Goal: Task Accomplishment & Management: Use online tool/utility

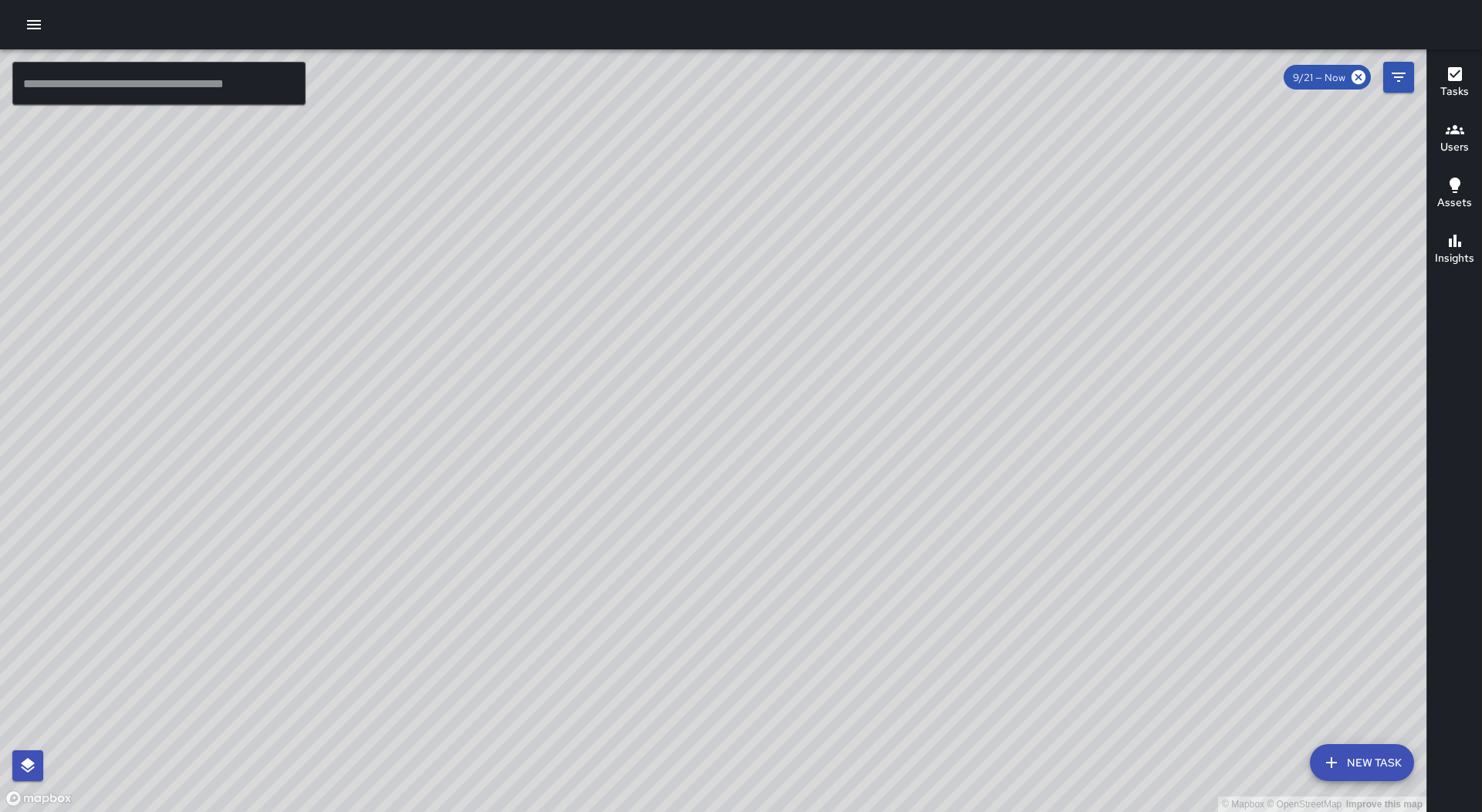
click at [28, 25] on icon "button" at bounding box center [34, 24] width 19 height 19
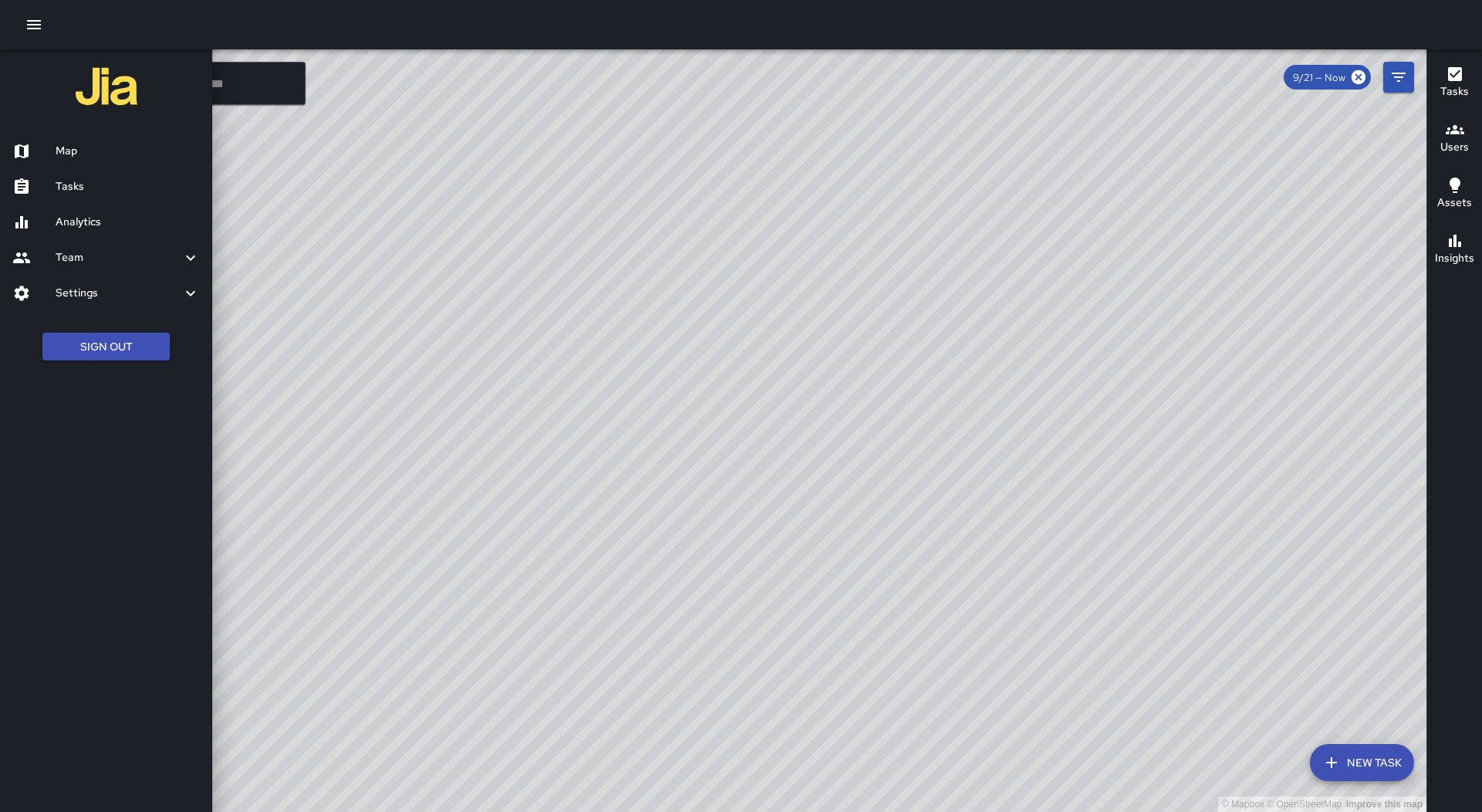
click at [125, 191] on h6 "Tasks" at bounding box center [128, 187] width 145 height 17
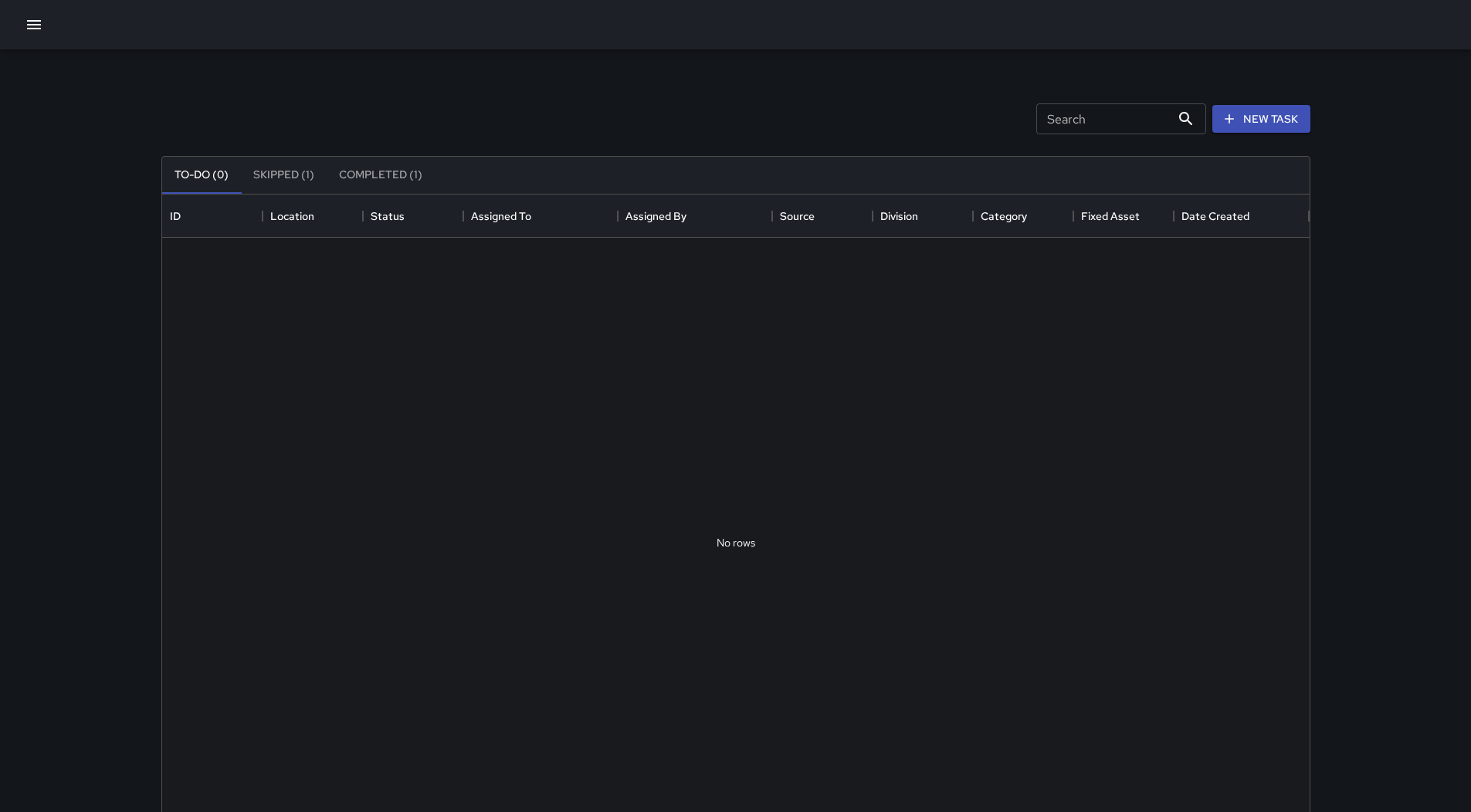
scroll to position [642, 1136]
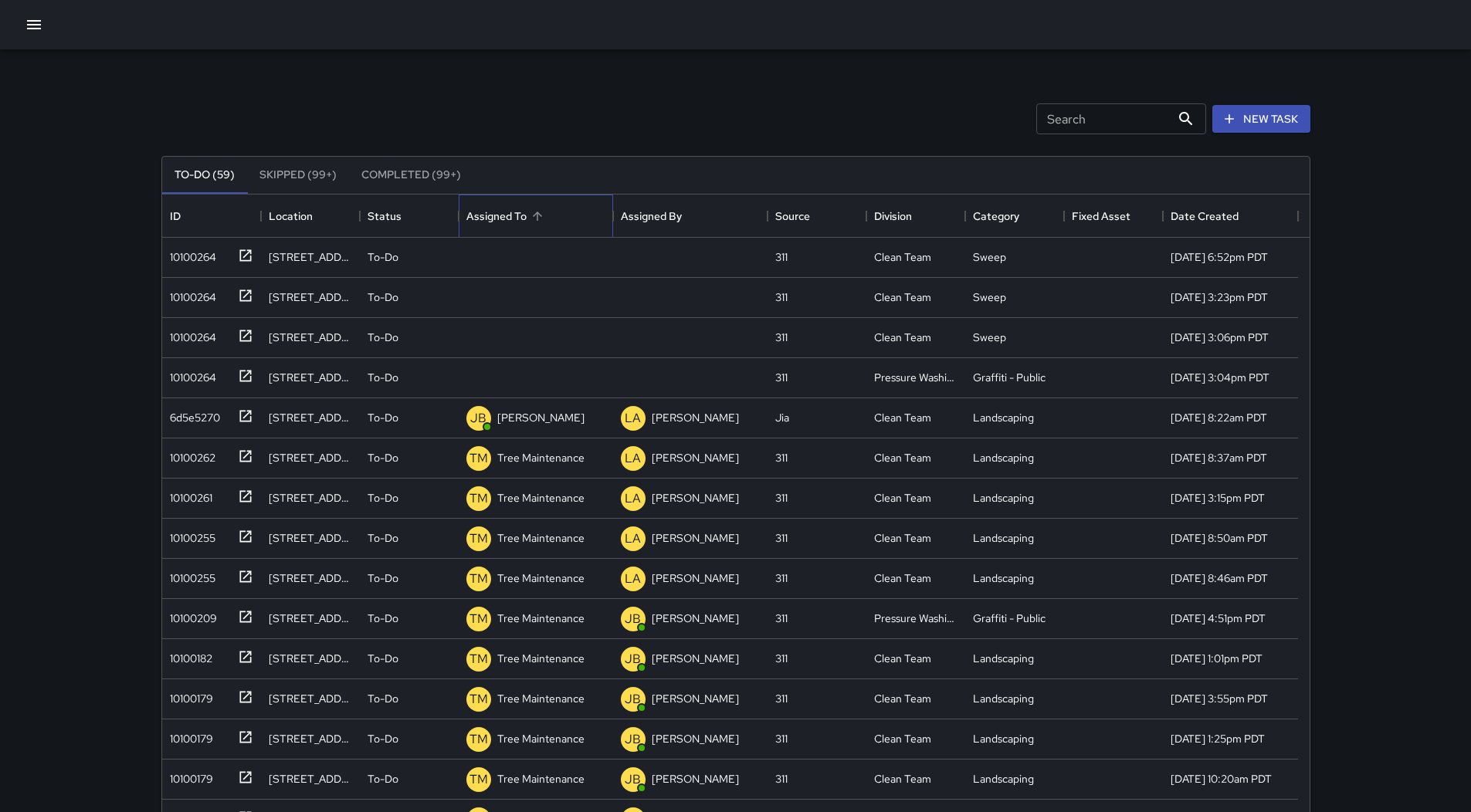
click at [561, 208] on div "Assigned To" at bounding box center [535, 215] width 139 height 43
click at [227, 251] on div "10100264" at bounding box center [209, 254] width 90 height 26
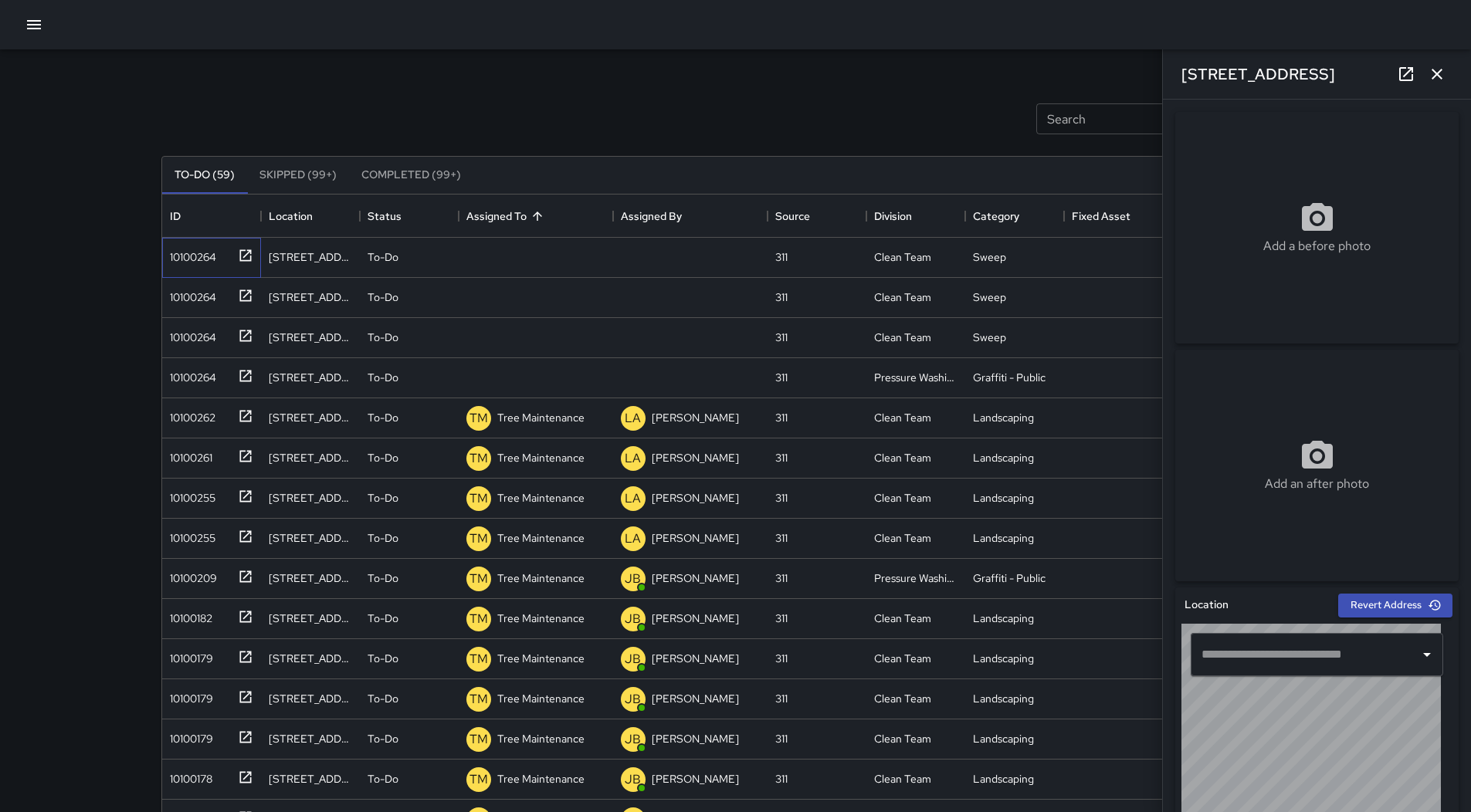
type input "**********"
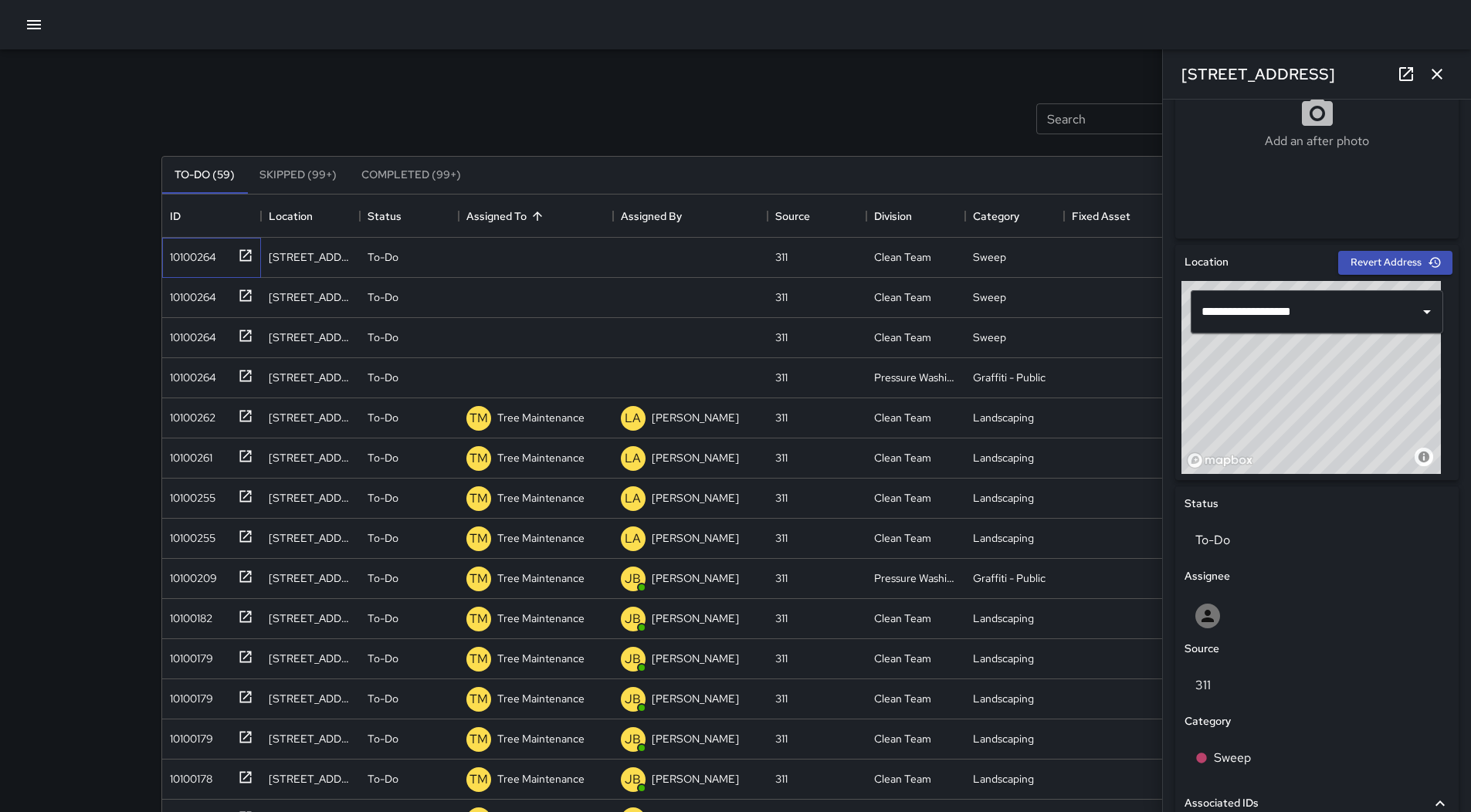
scroll to position [617, 0]
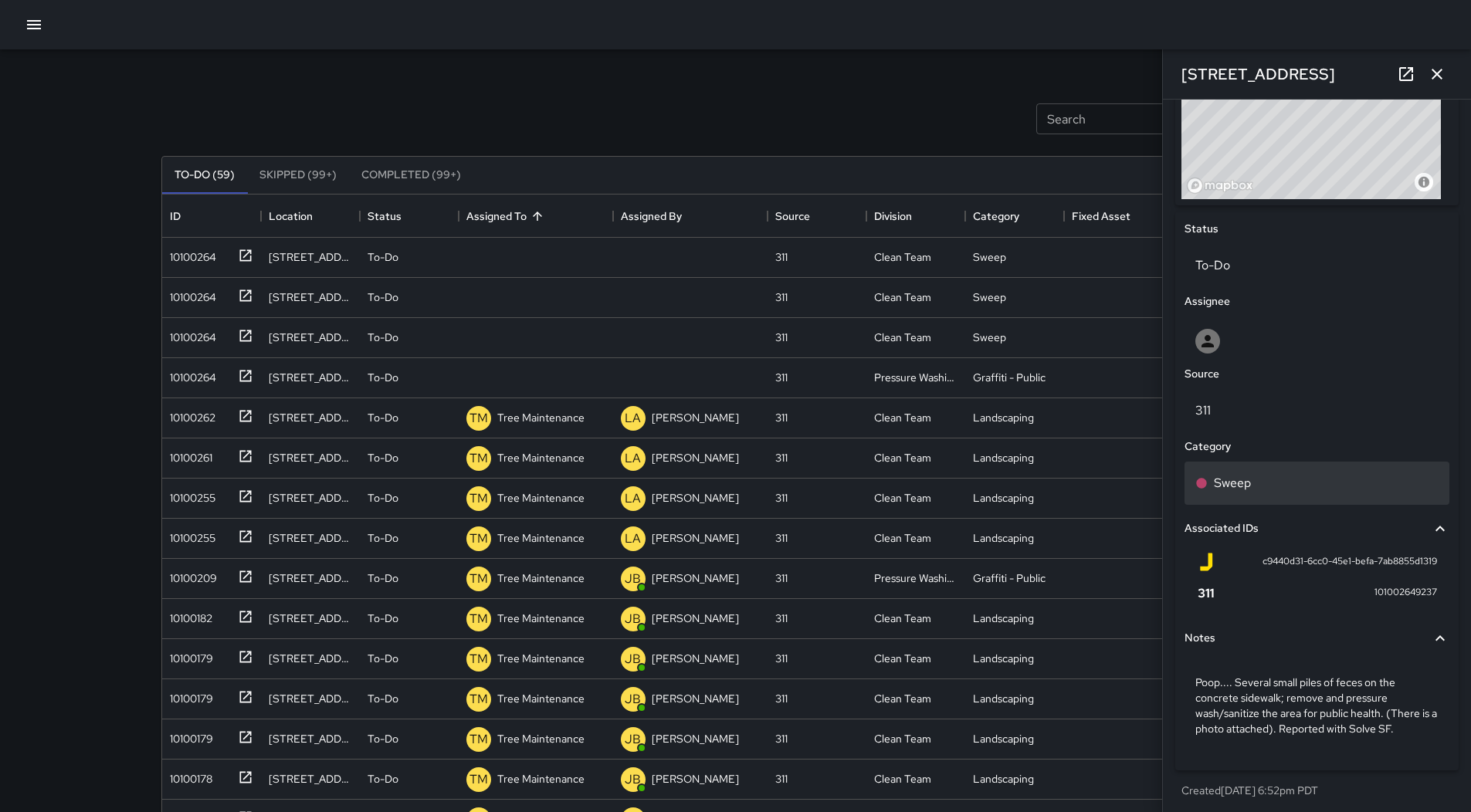
click at [1255, 486] on div "Sweep" at bounding box center [1317, 483] width 244 height 19
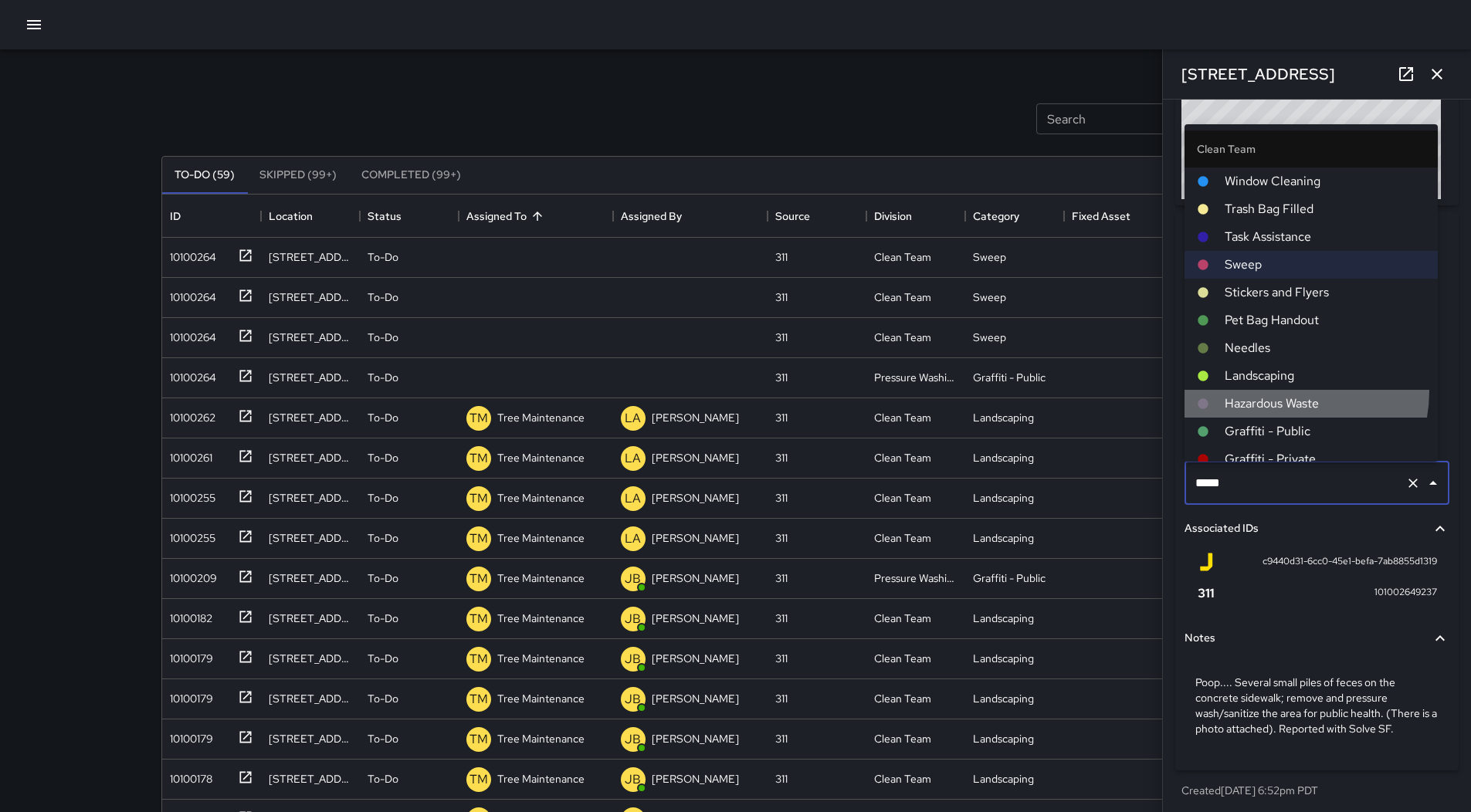
click at [1279, 390] on li "Hazardous Waste" at bounding box center [1311, 404] width 253 height 28
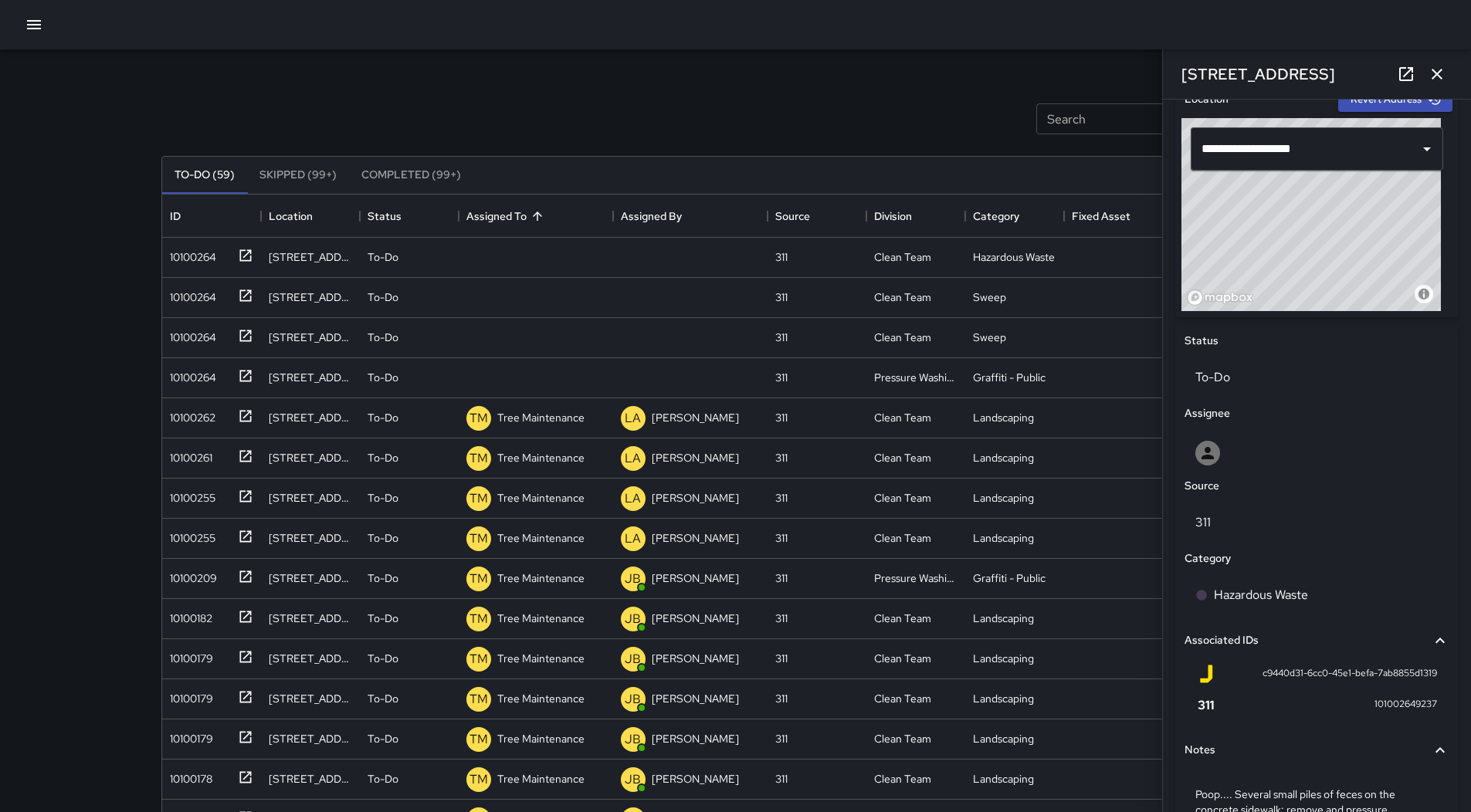
scroll to position [231, 0]
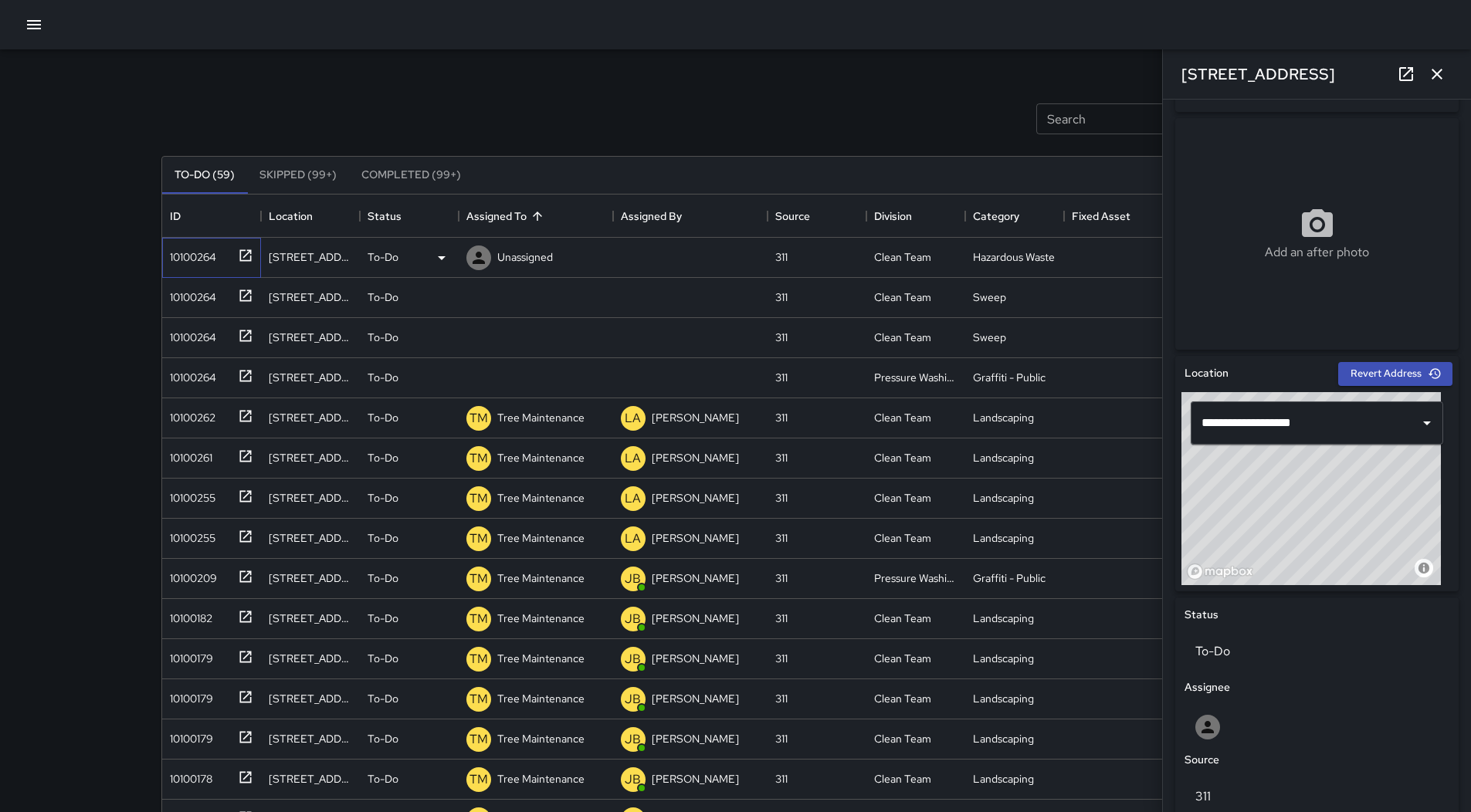
click at [211, 248] on div "10100264" at bounding box center [190, 254] width 53 height 22
click at [544, 255] on p "Unassigned" at bounding box center [525, 256] width 56 height 15
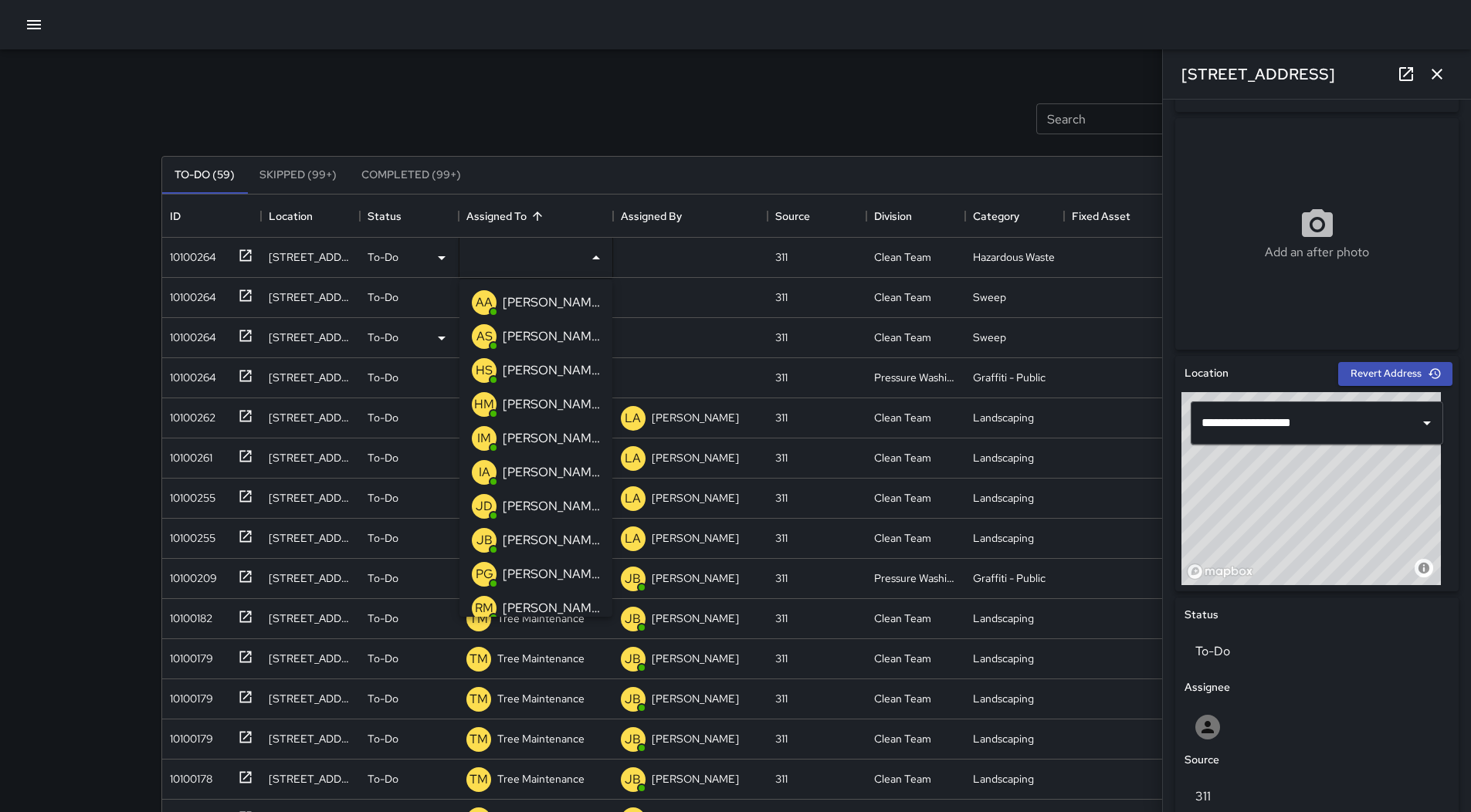
drag, startPoint x: 532, startPoint y: 328, endPoint x: 346, endPoint y: 297, distance: 188.6
click at [532, 329] on p "[PERSON_NAME]" at bounding box center [551, 336] width 97 height 19
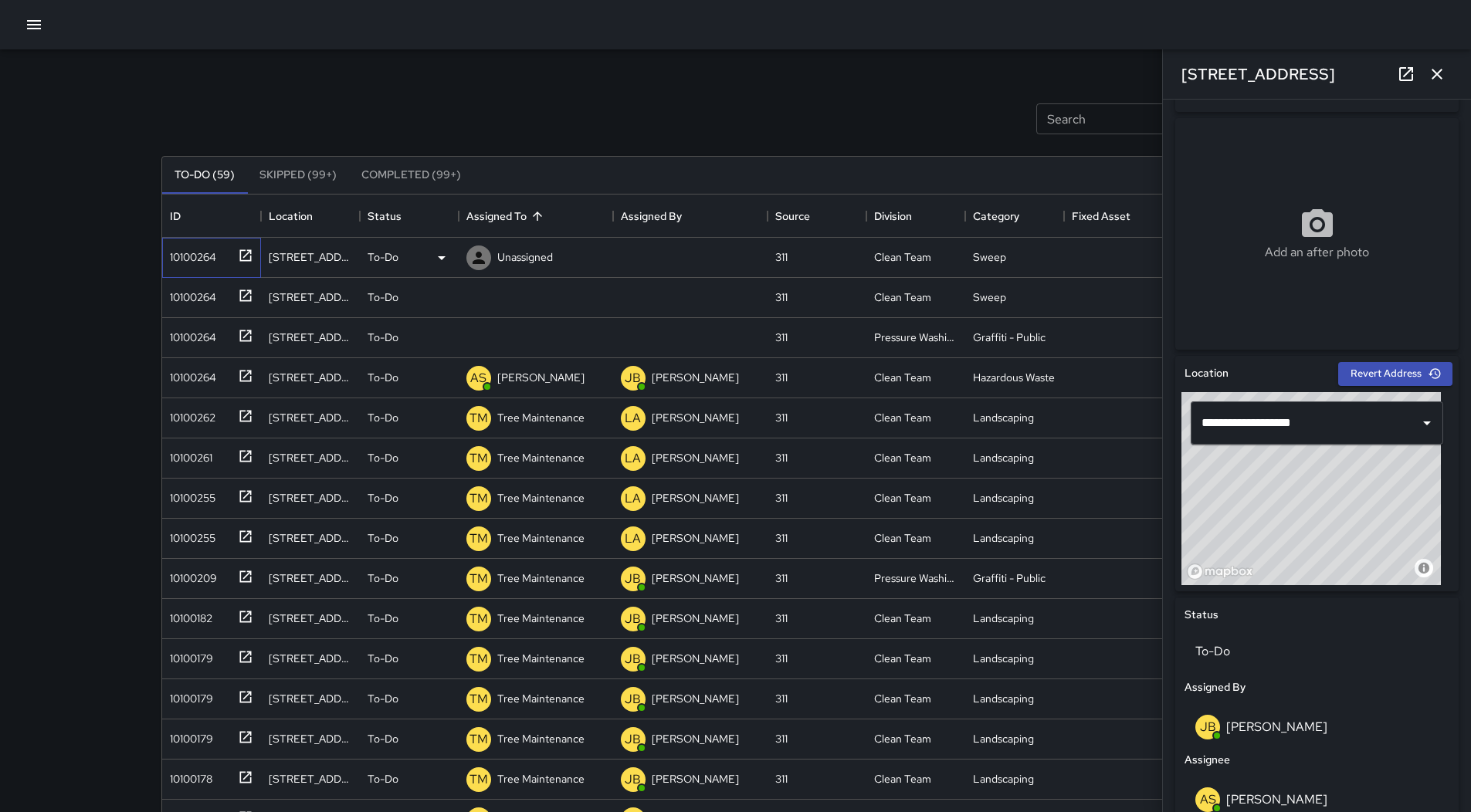
click at [197, 257] on div "10100264" at bounding box center [190, 254] width 53 height 22
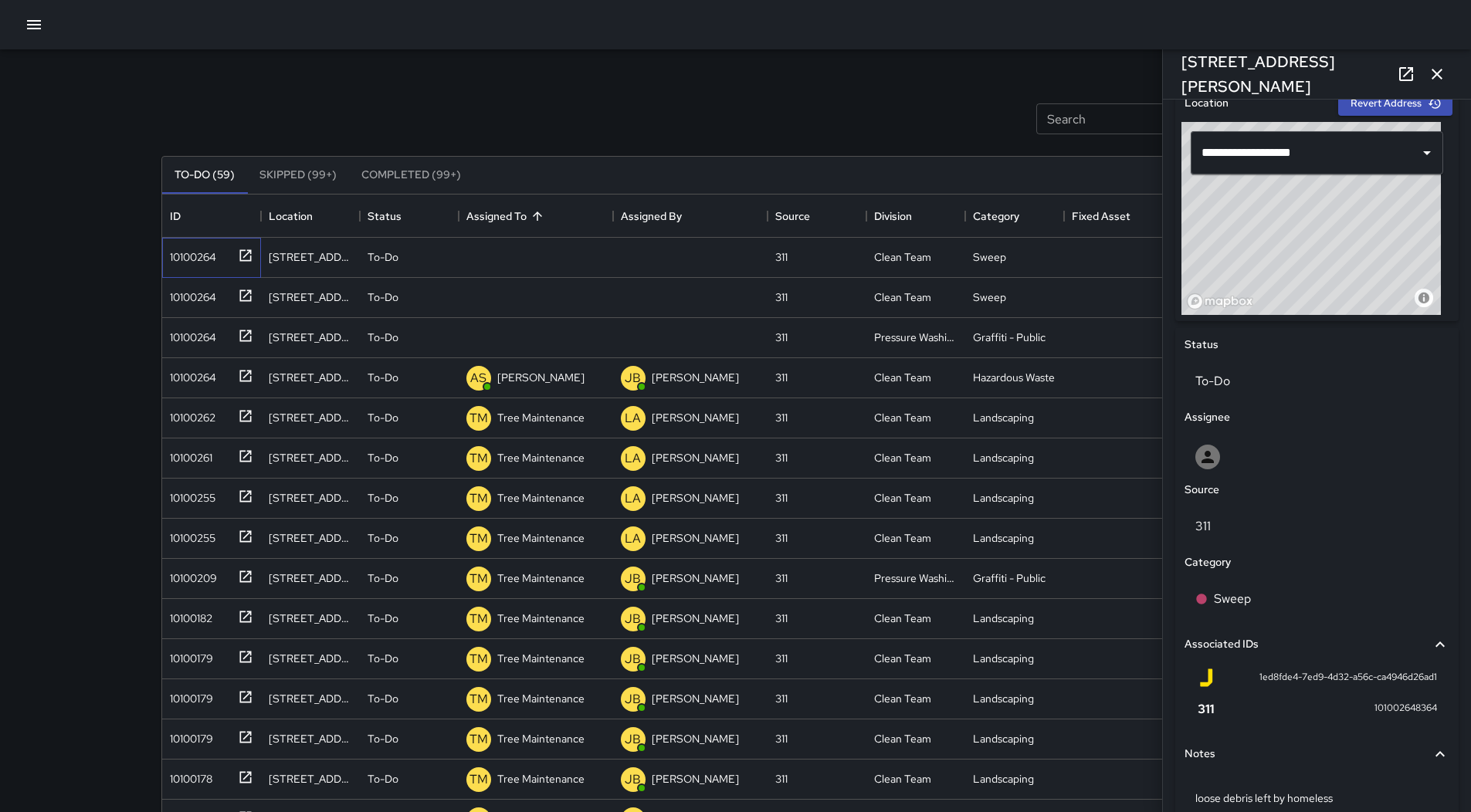
scroll to position [576, 0]
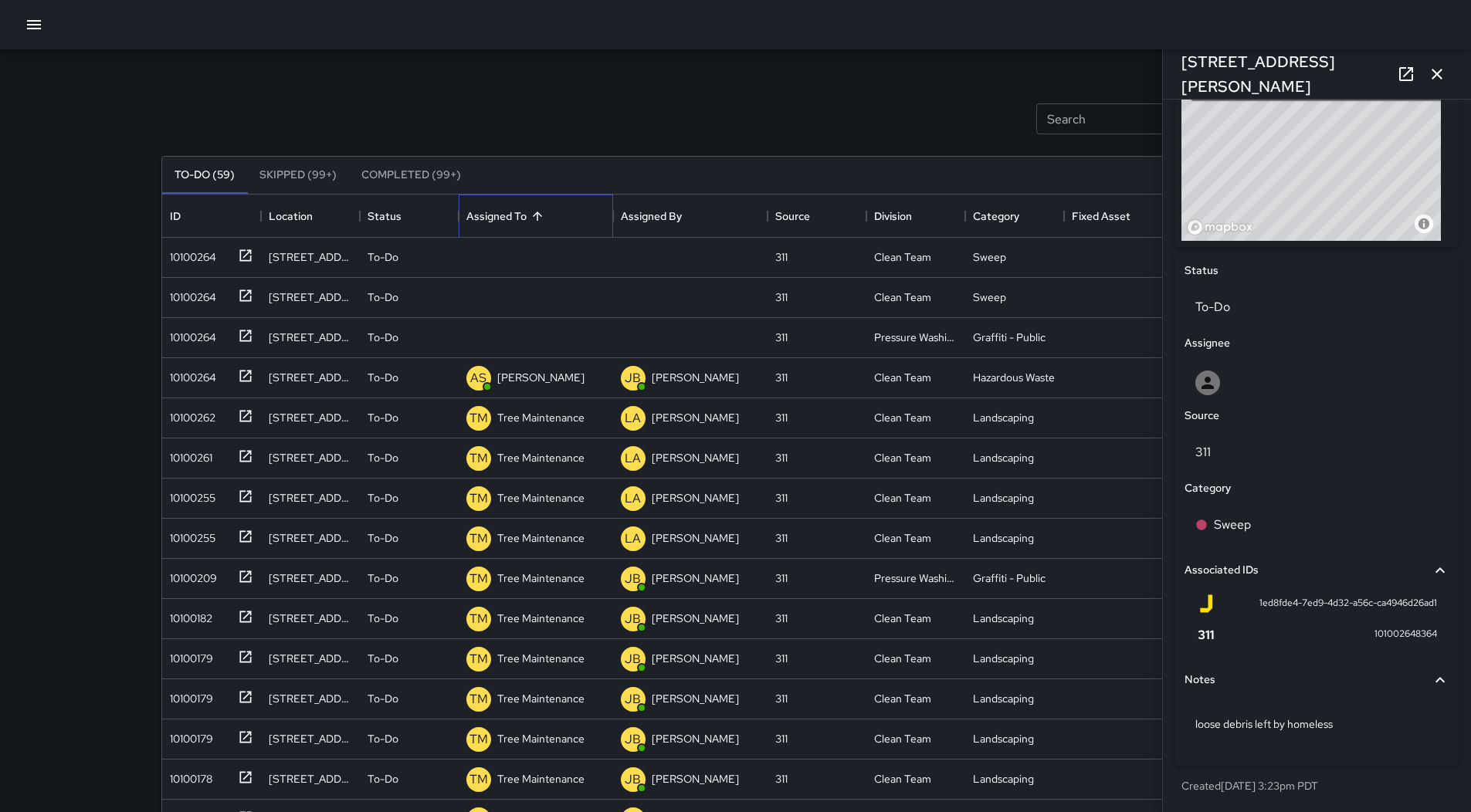
click at [513, 235] on div "Assigned To" at bounding box center [496, 215] width 60 height 43
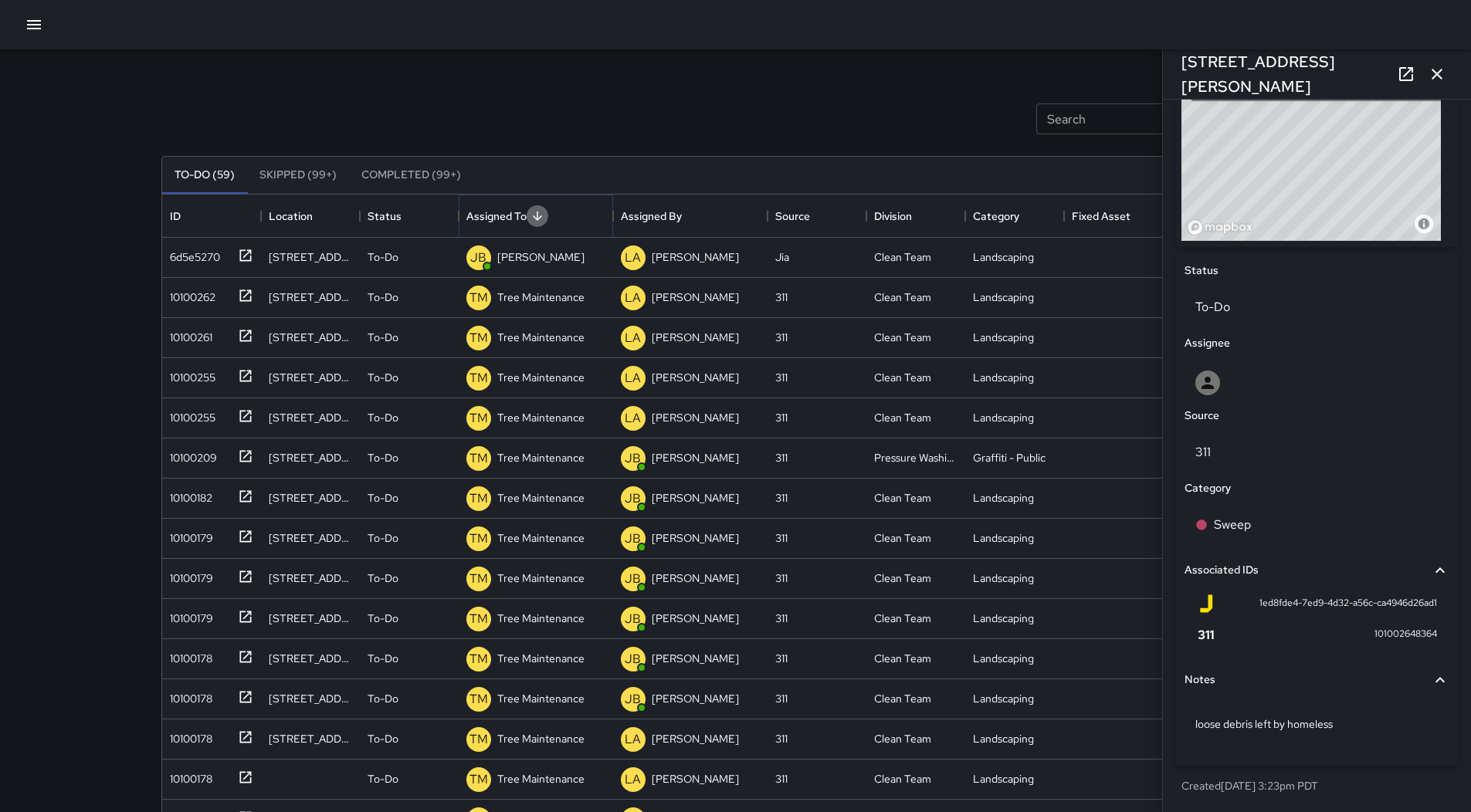
click at [529, 214] on button "Sort" at bounding box center [538, 216] width 22 height 22
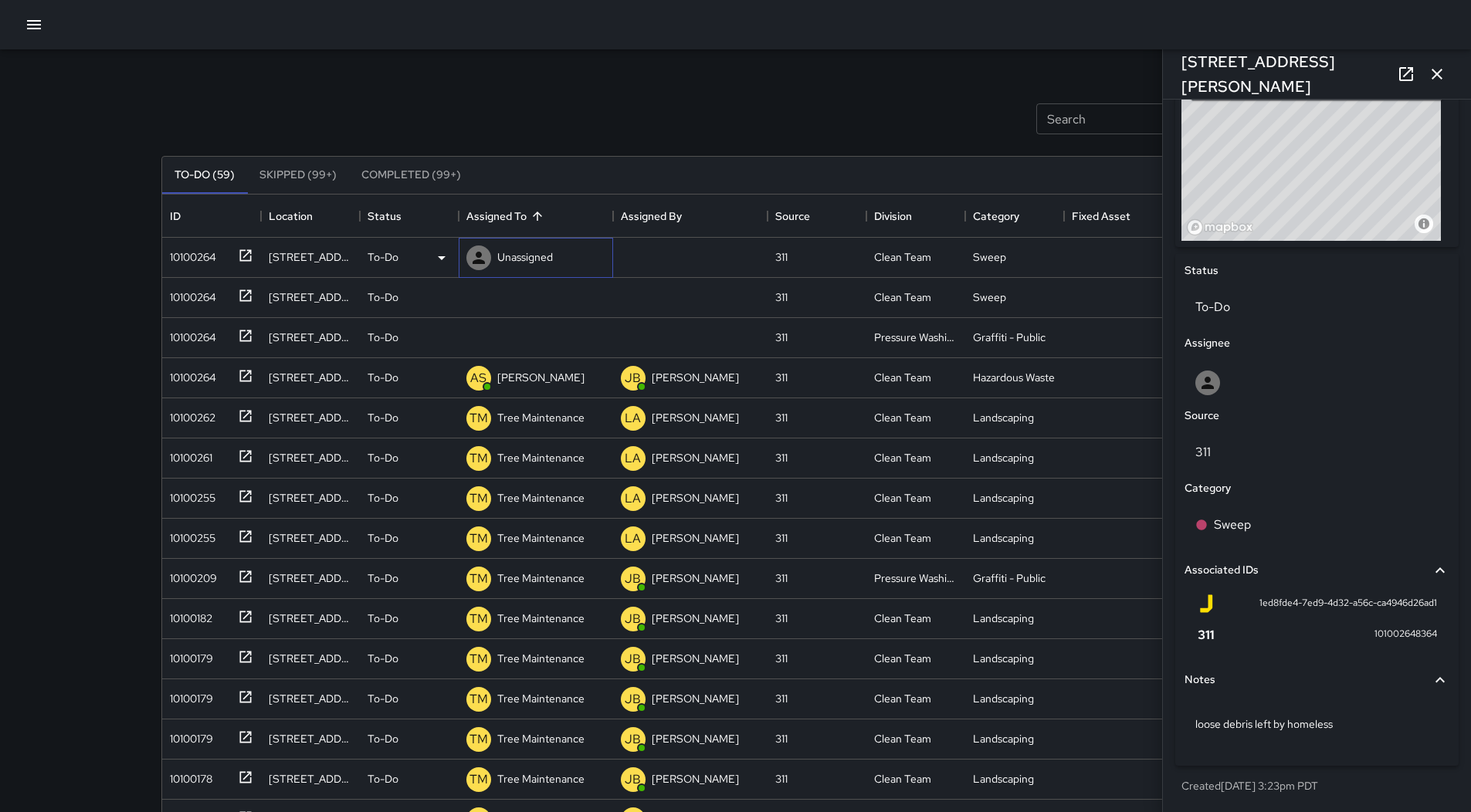
click at [534, 264] on p "Unassigned" at bounding box center [525, 256] width 56 height 15
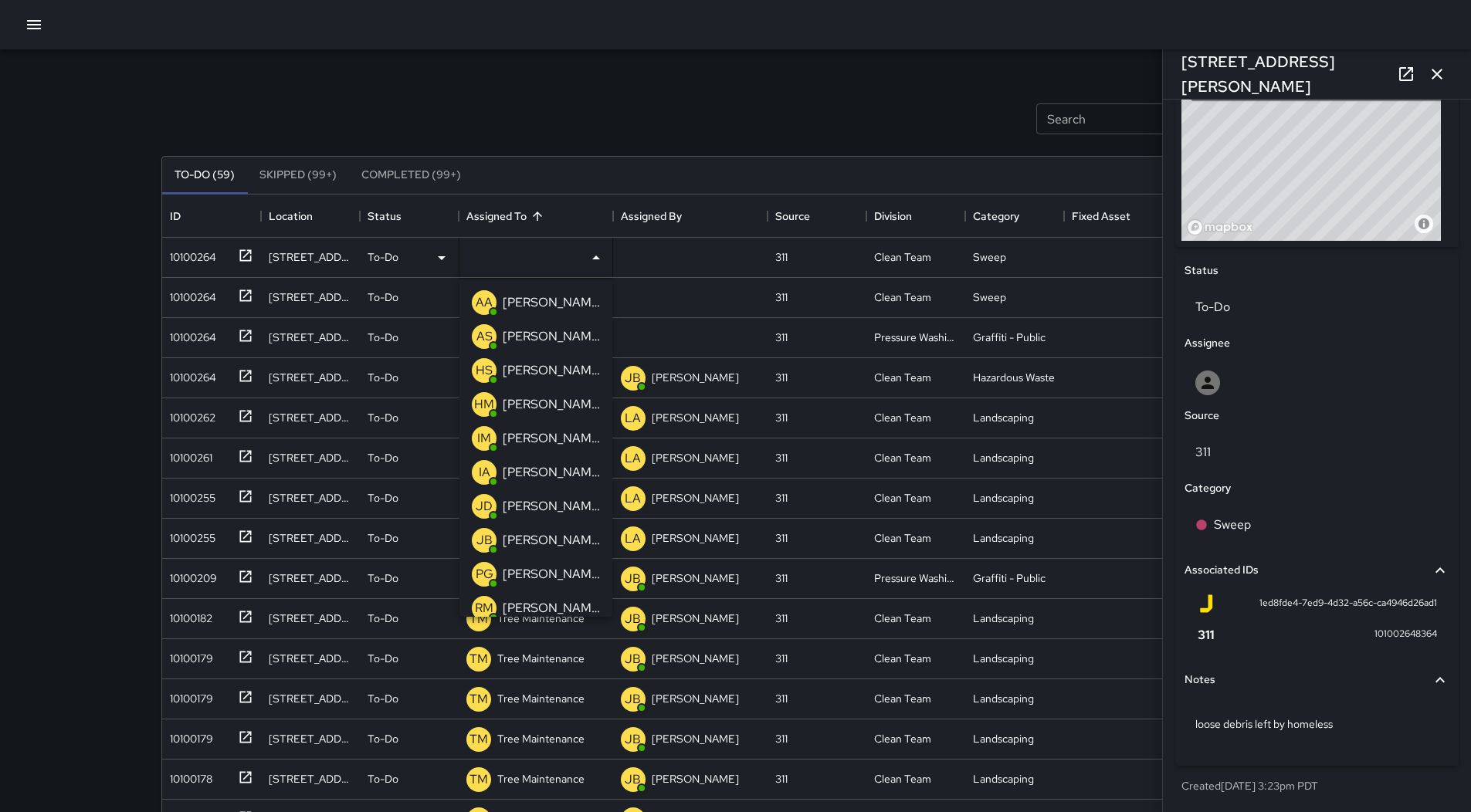
click at [544, 427] on div "[PERSON_NAME]" at bounding box center [552, 438] width 104 height 25
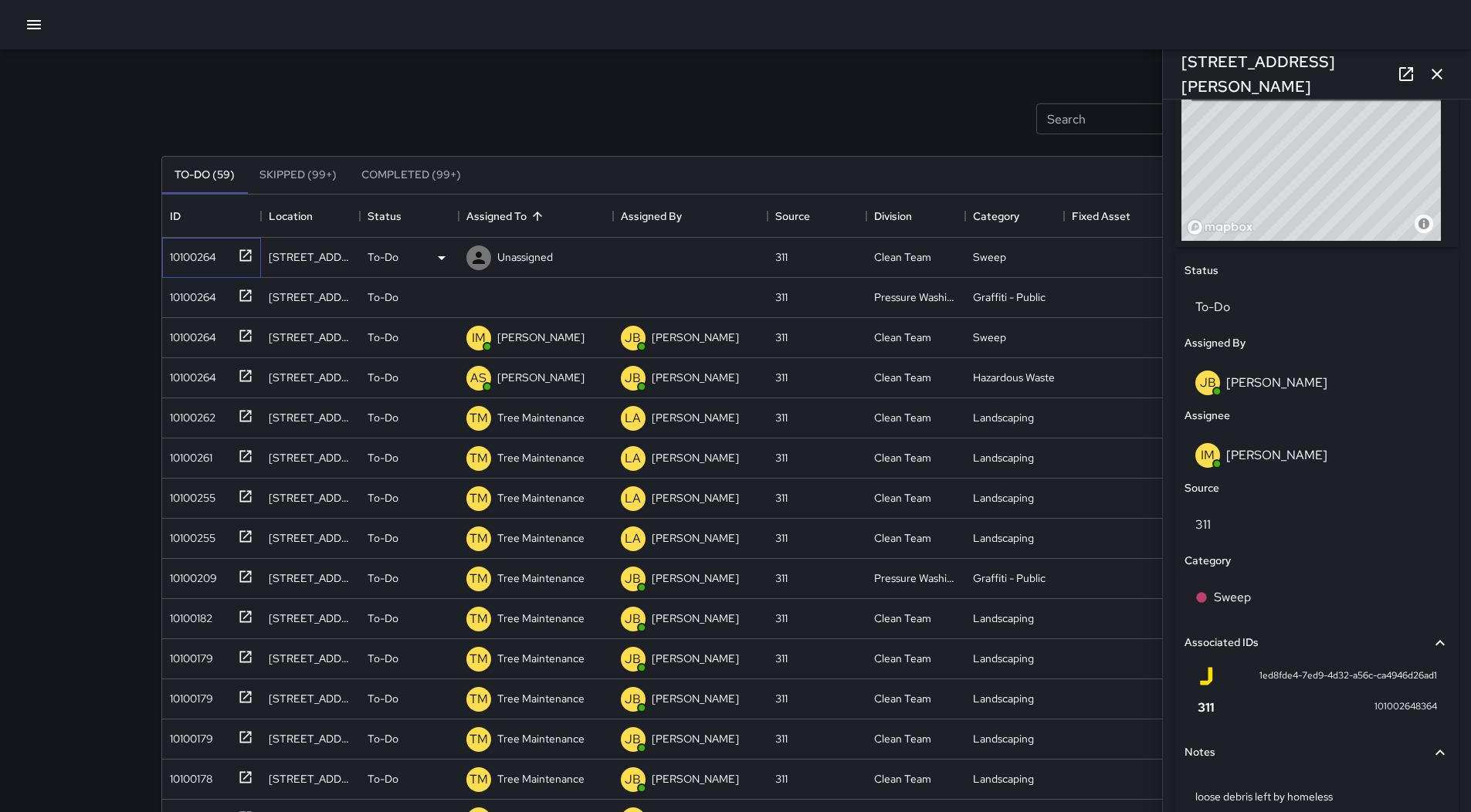
click at [190, 268] on div "10100264" at bounding box center [211, 257] width 99 height 40
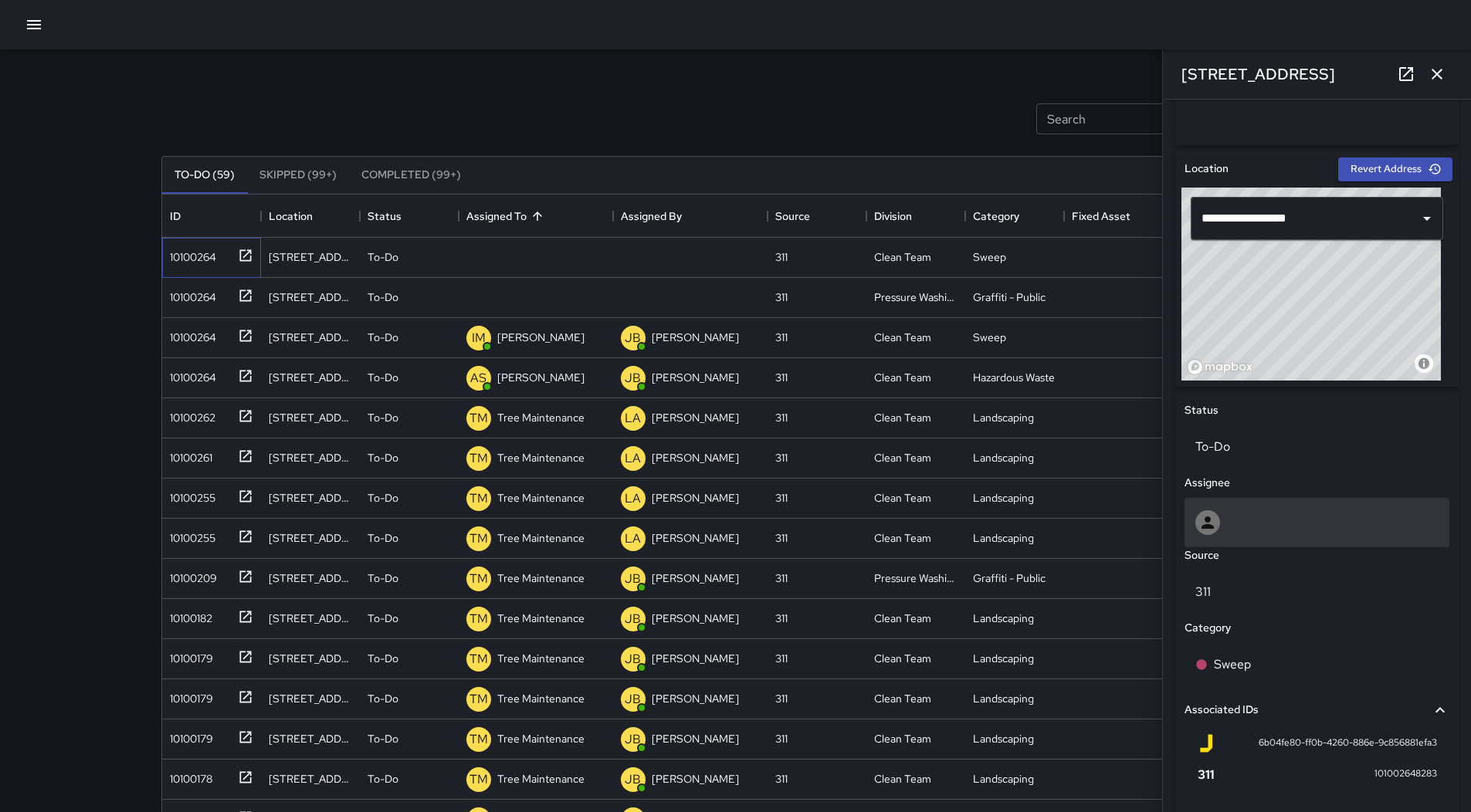
scroll to position [592, 0]
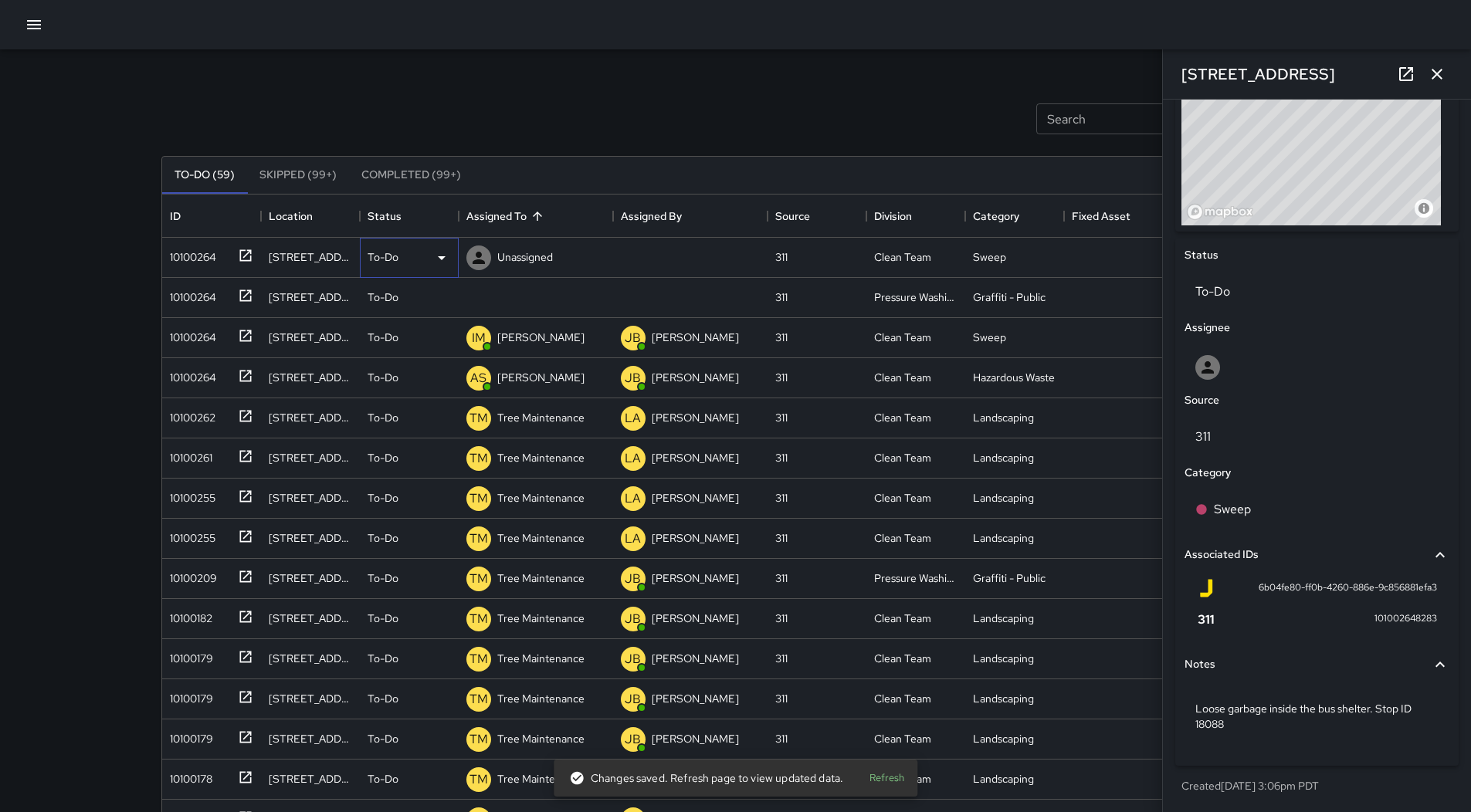
click at [438, 264] on icon at bounding box center [441, 257] width 19 height 19
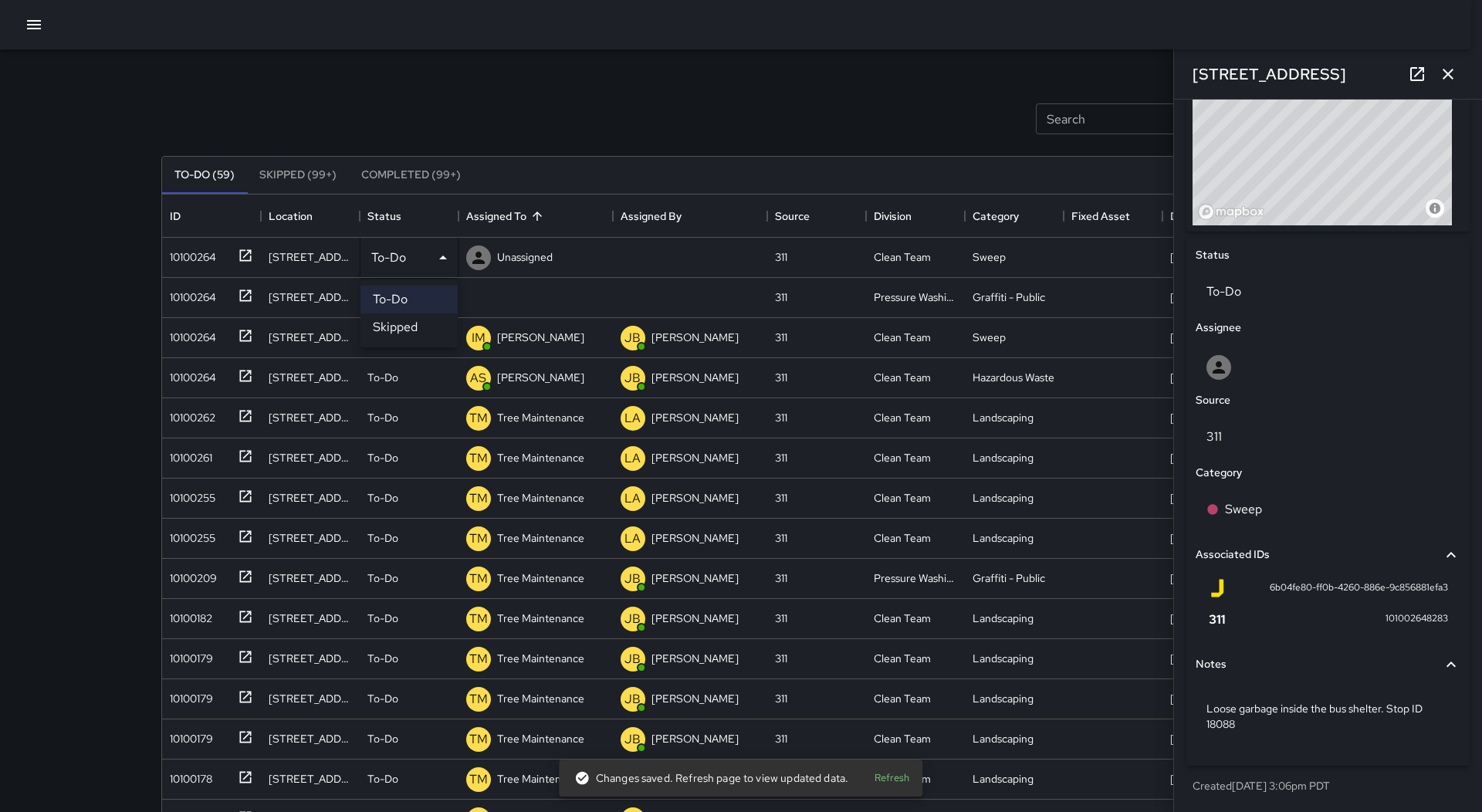
click at [421, 326] on li "Skipped" at bounding box center [408, 327] width 97 height 28
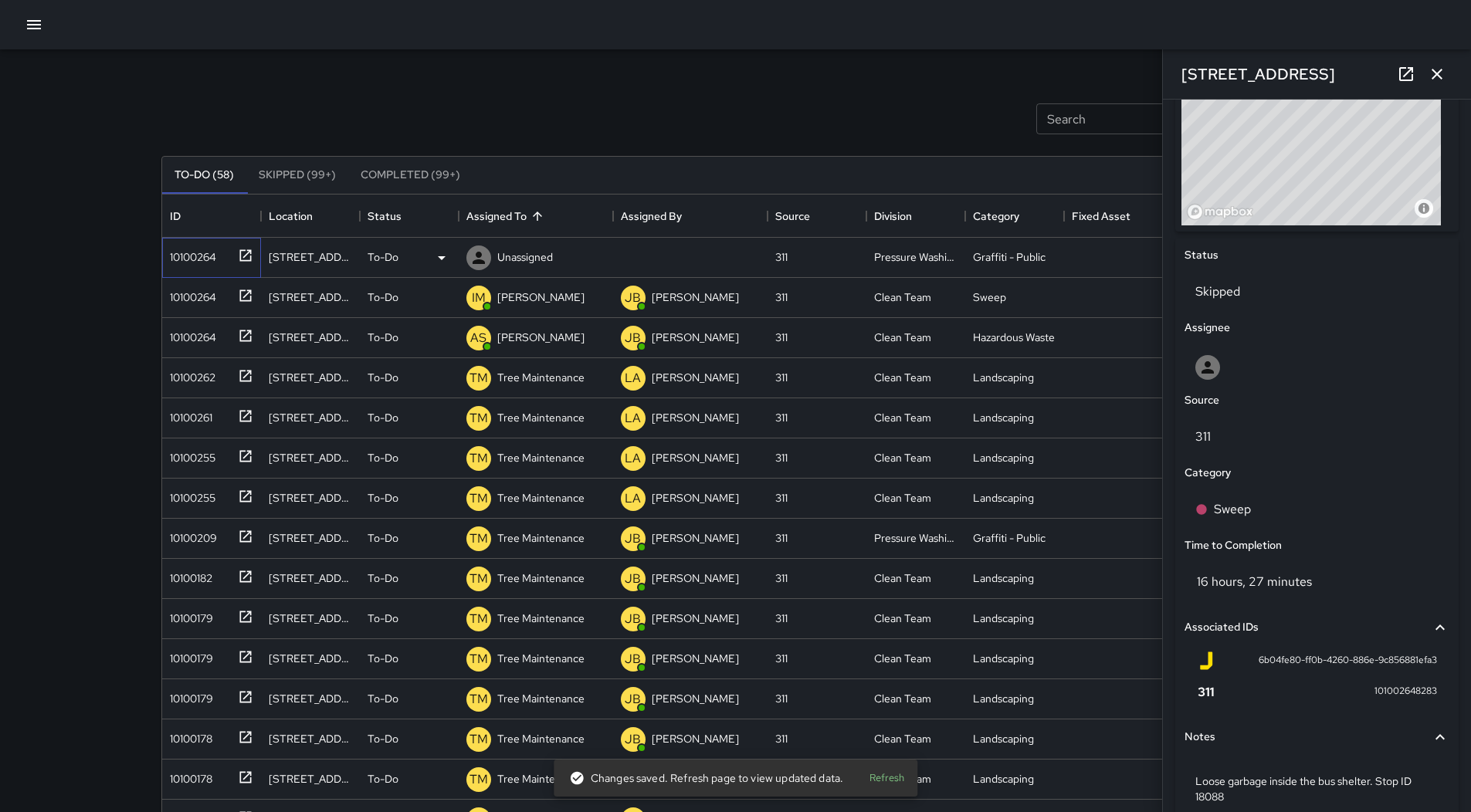
click at [171, 254] on div "10100264" at bounding box center [190, 254] width 53 height 22
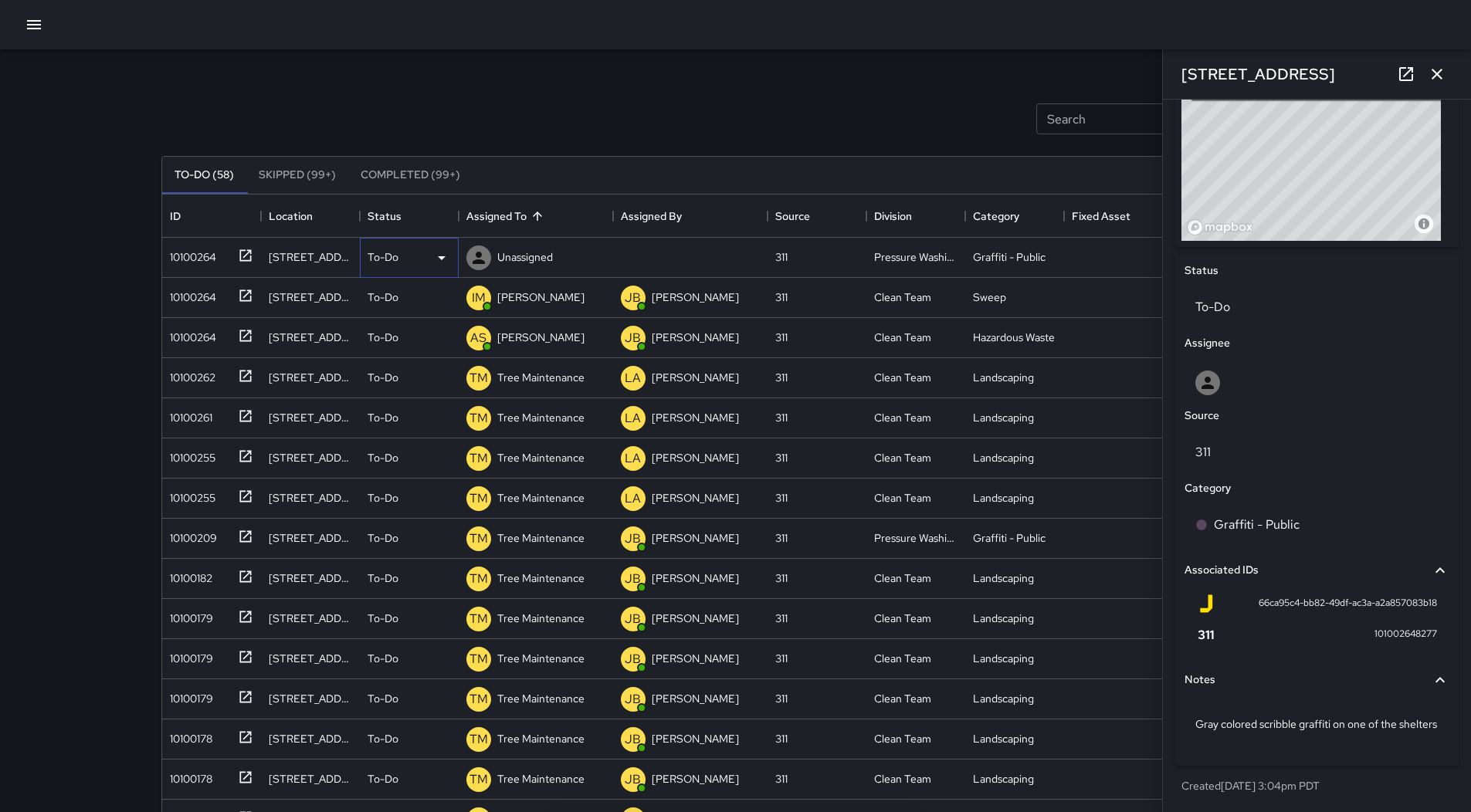
click at [439, 271] on div "To-Do" at bounding box center [409, 257] width 99 height 40
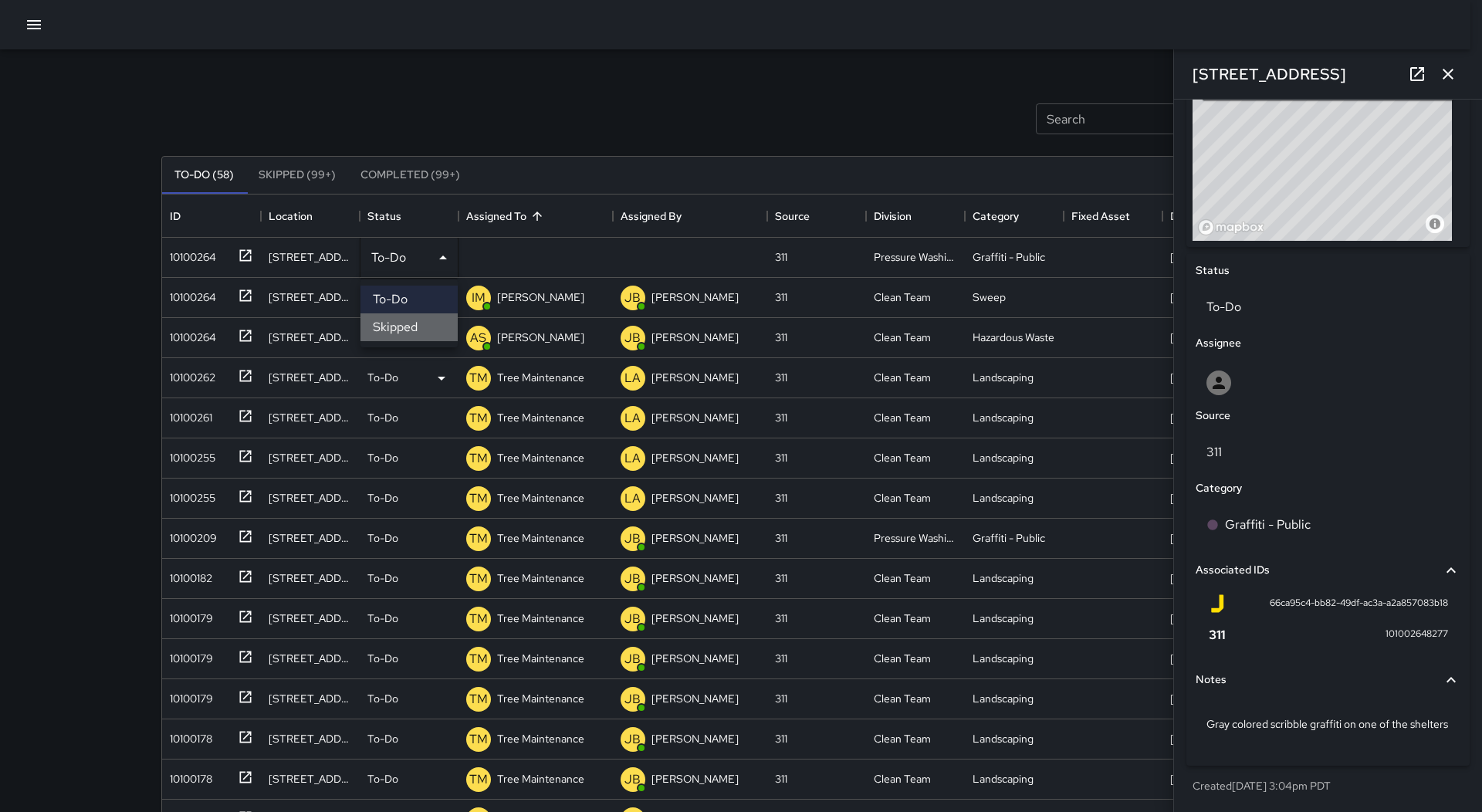
click at [414, 326] on li "Skipped" at bounding box center [408, 327] width 97 height 28
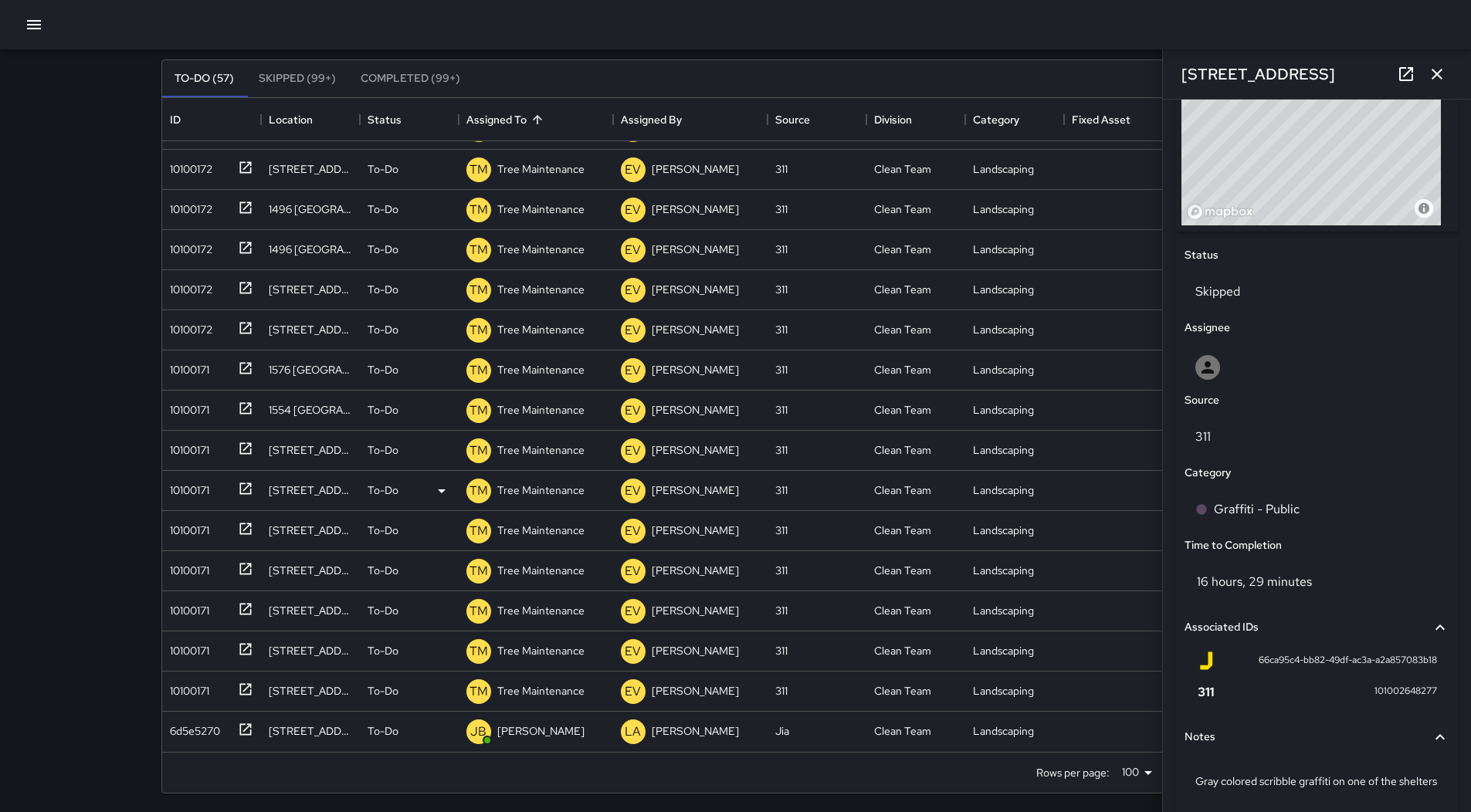
scroll to position [100, 0]
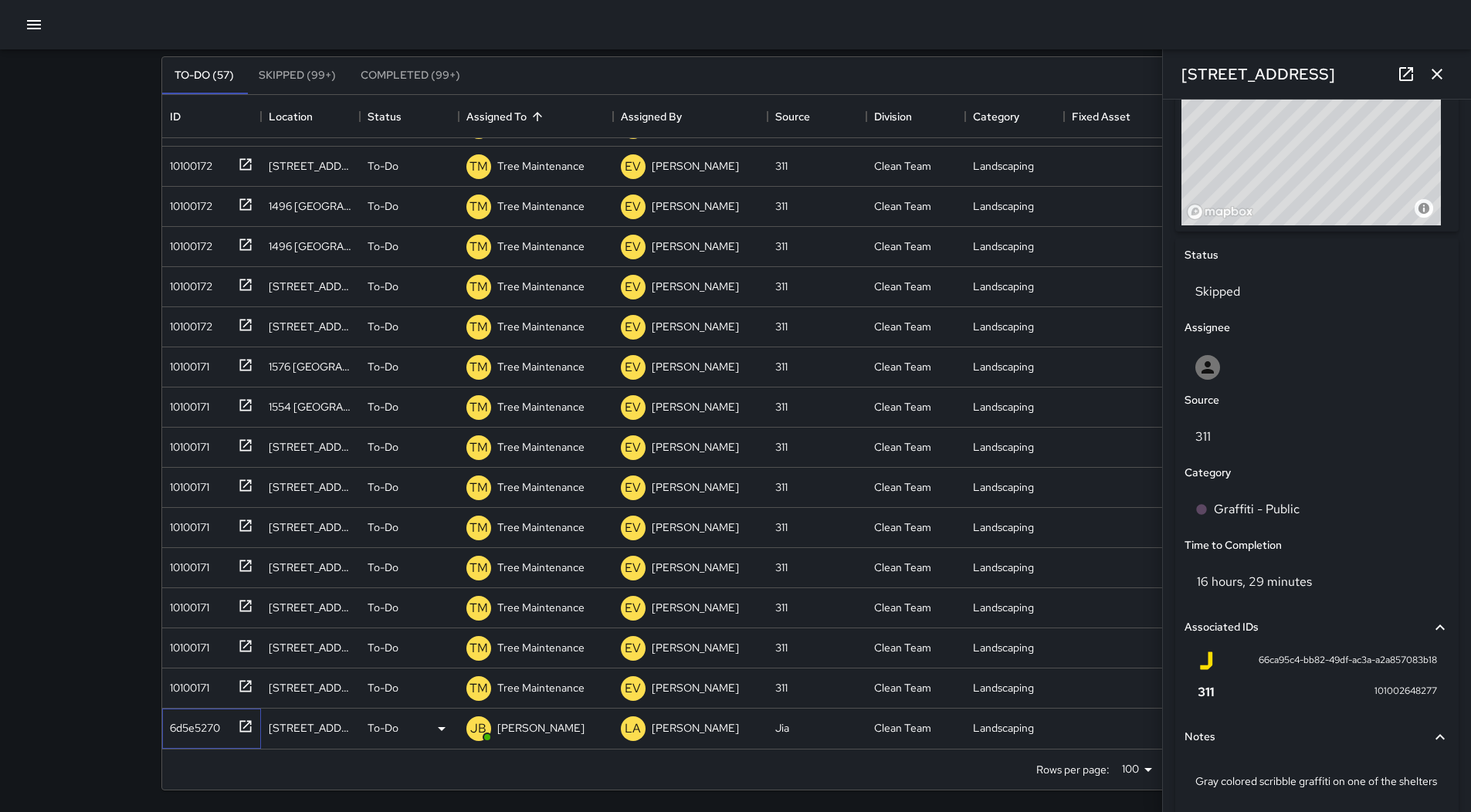
click at [169, 722] on div "6d5e5270" at bounding box center [192, 725] width 56 height 22
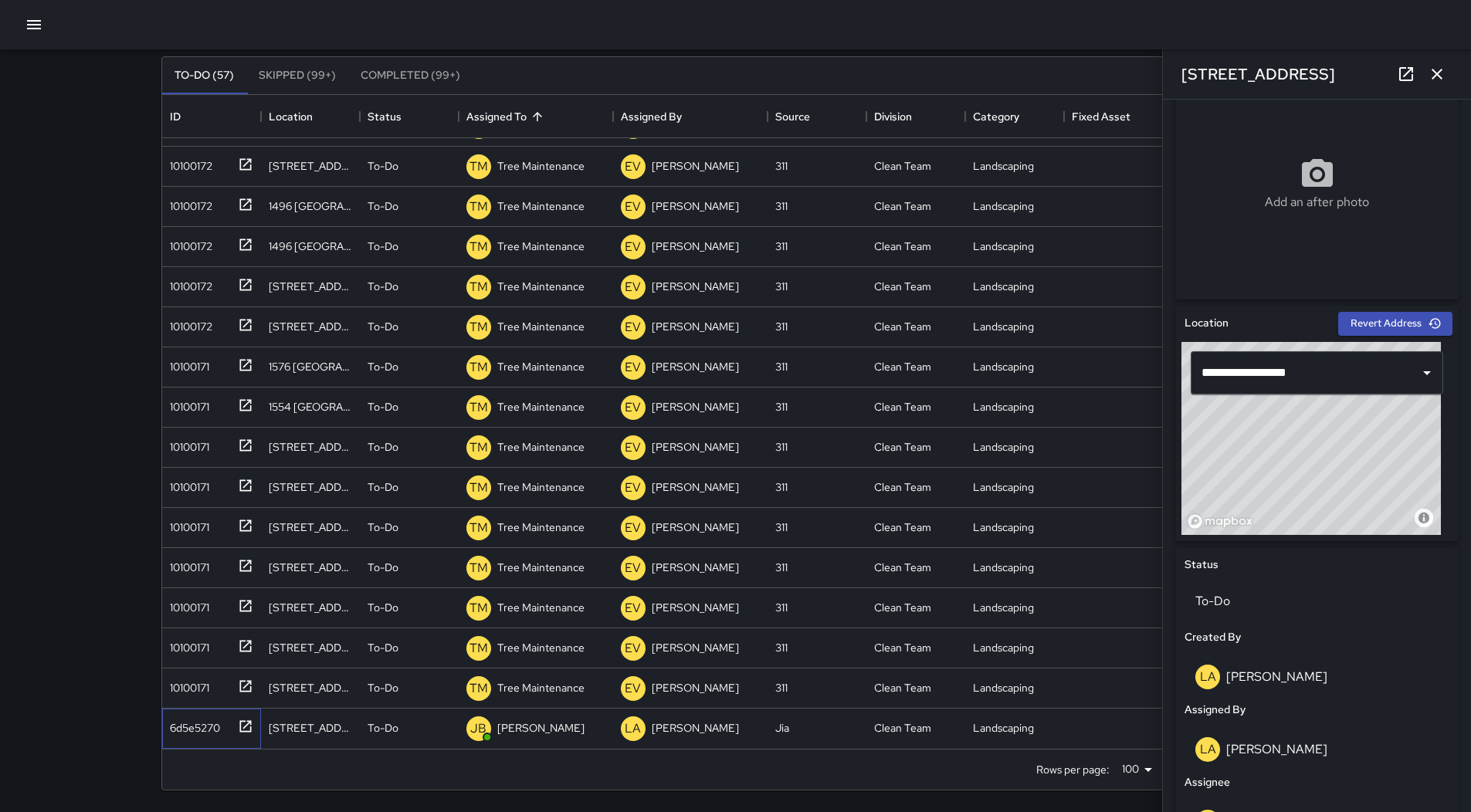
scroll to position [541, 0]
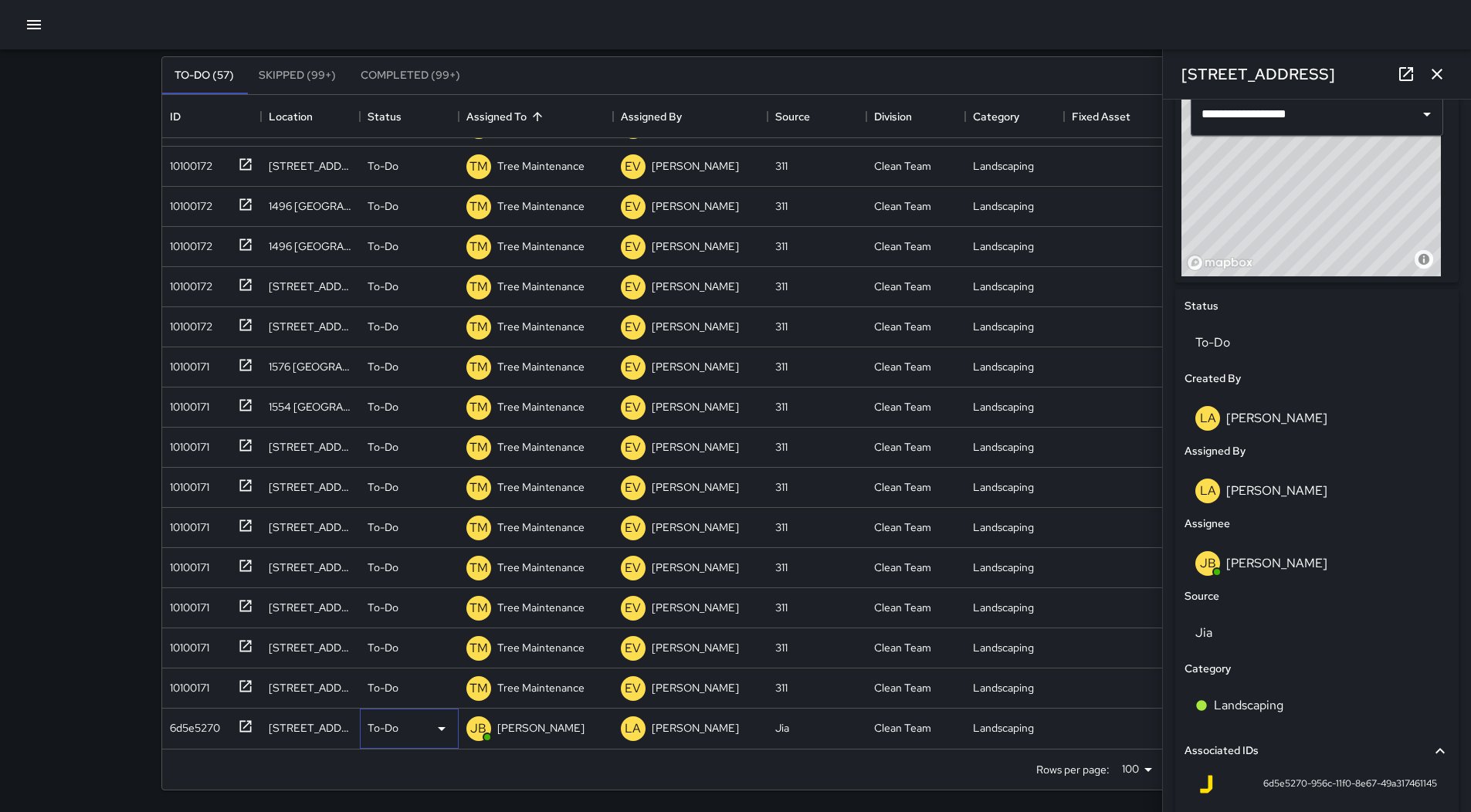
click at [438, 727] on icon at bounding box center [442, 729] width 8 height 4
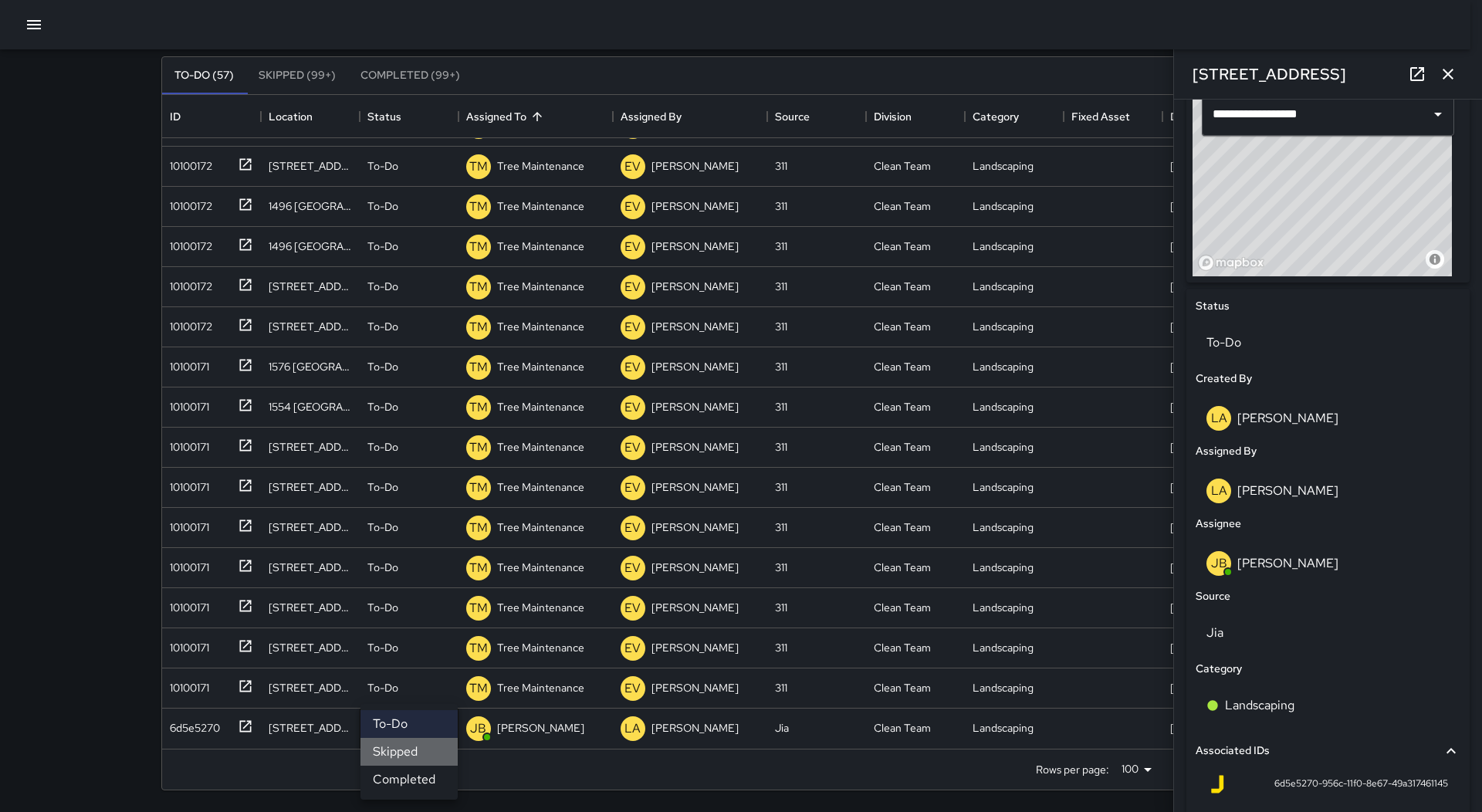
click at [427, 755] on li "Skipped" at bounding box center [408, 752] width 97 height 28
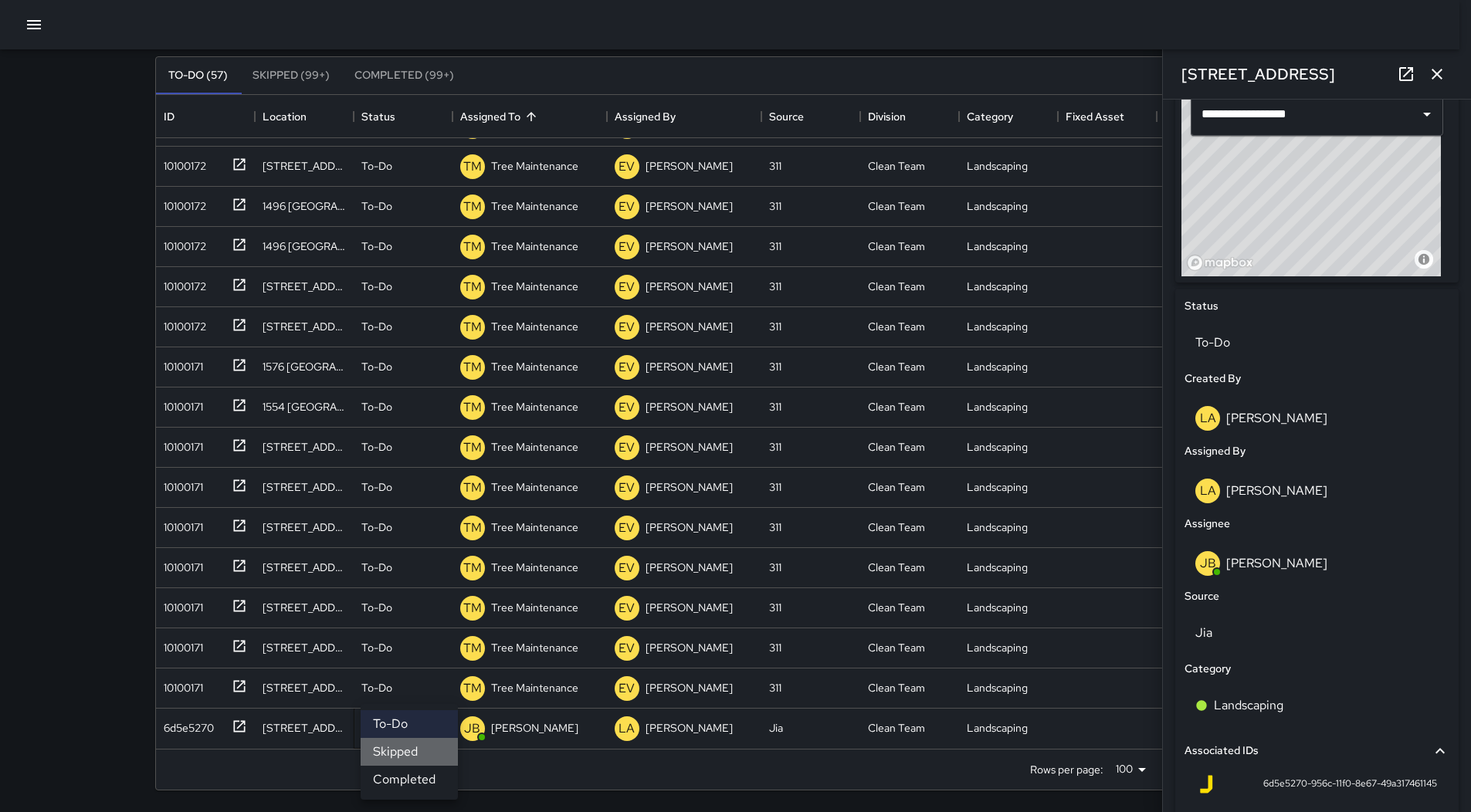
scroll to position [1637, 0]
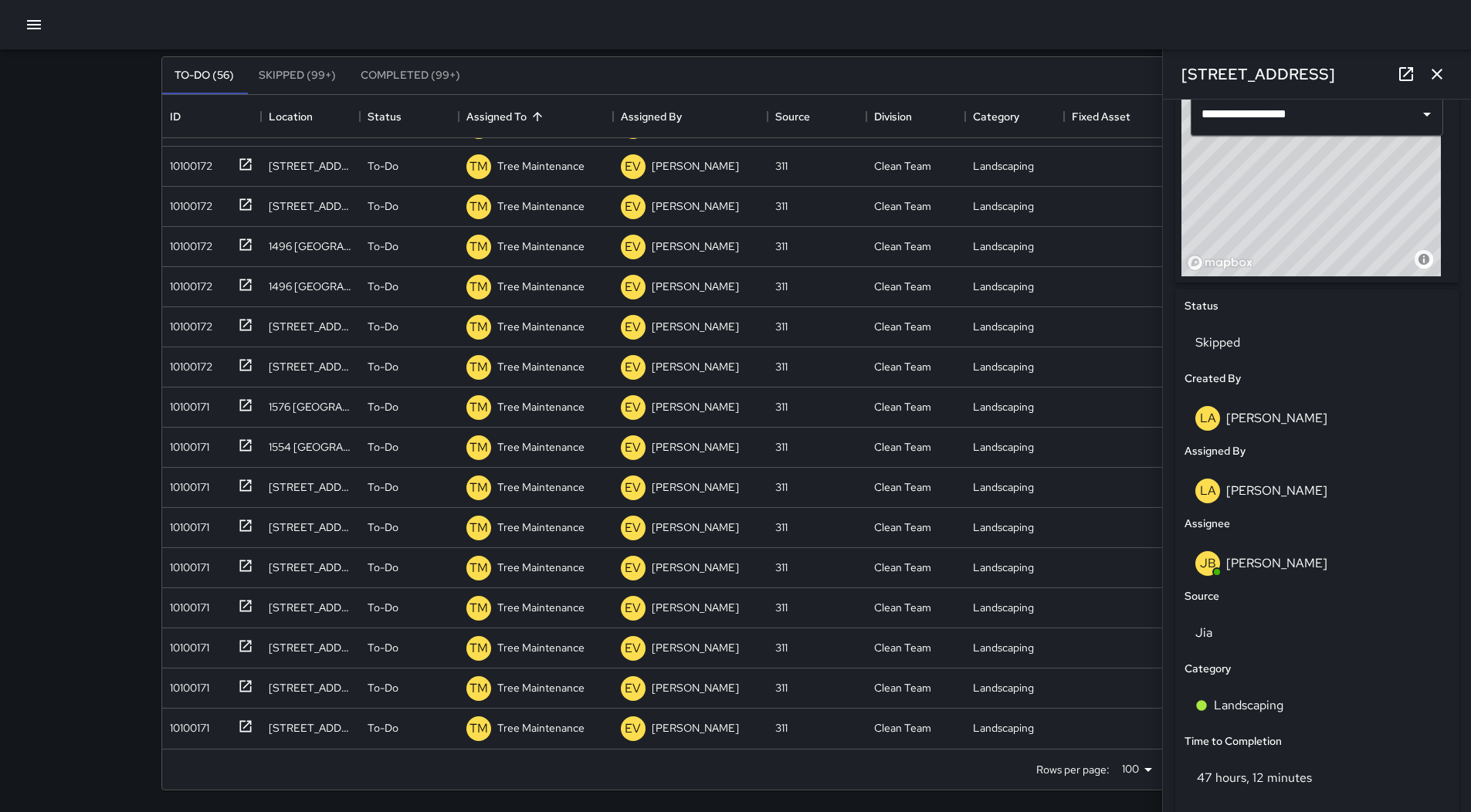
click at [1441, 76] on icon "button" at bounding box center [1437, 74] width 19 height 19
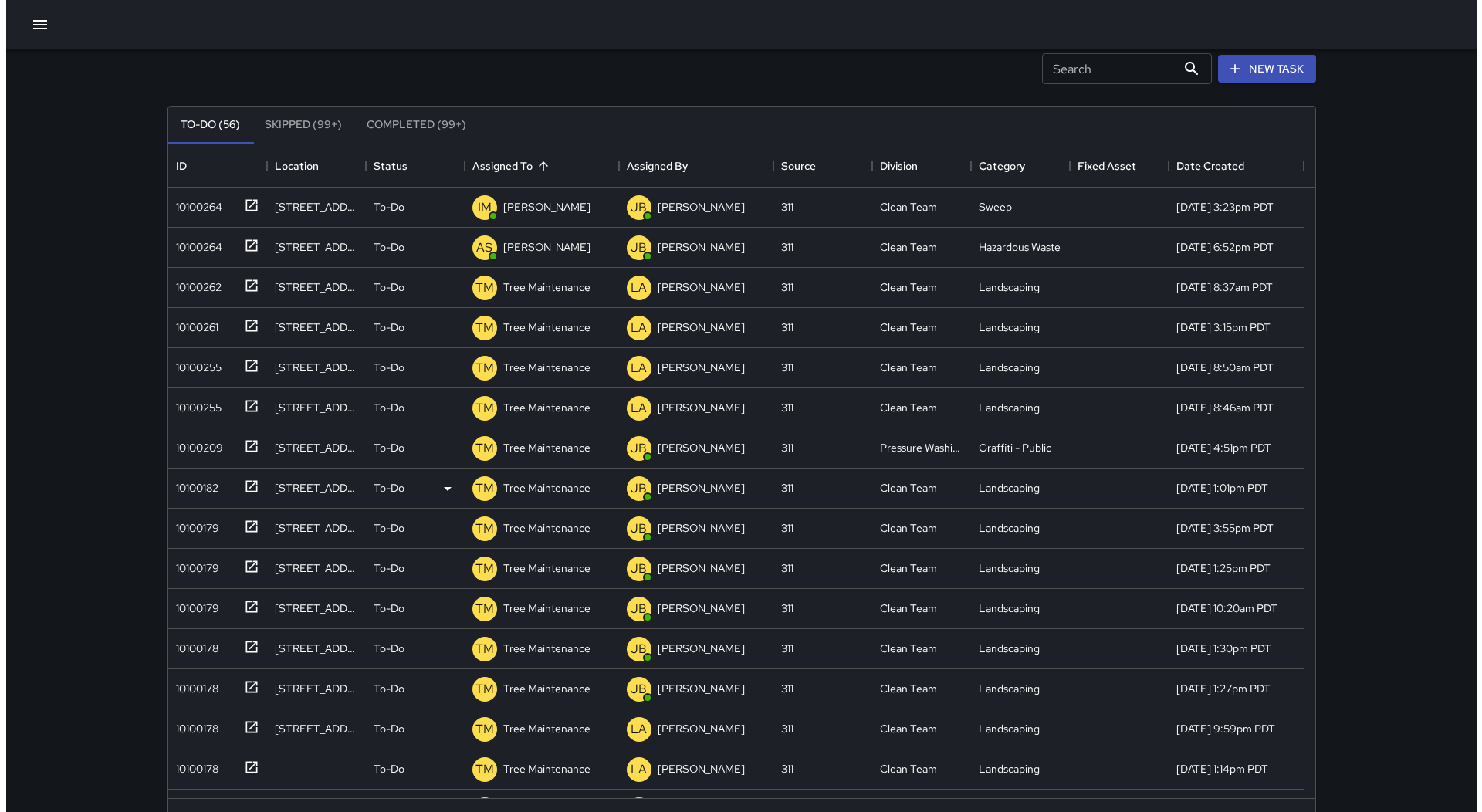
scroll to position [0, 0]
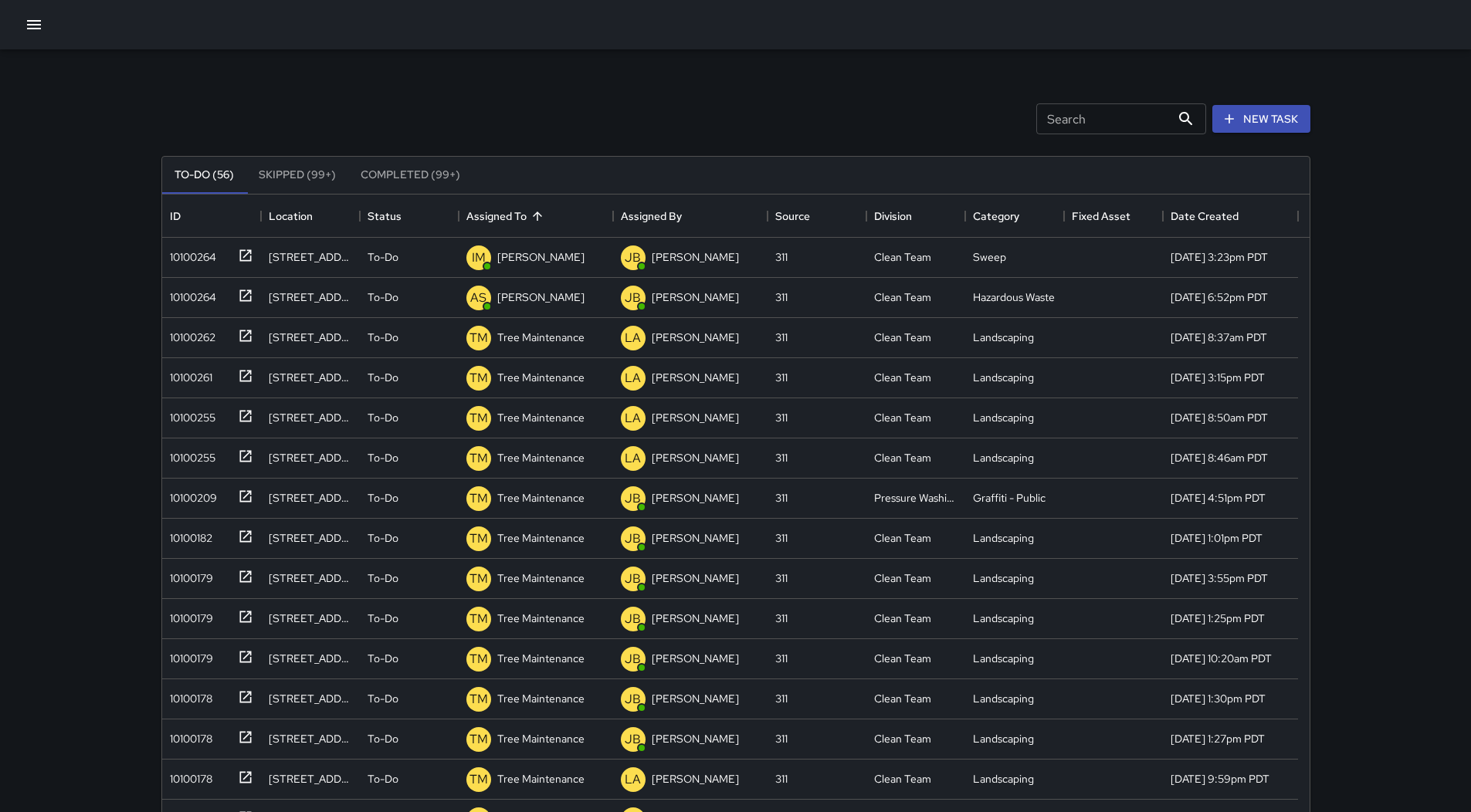
click at [23, 20] on button "button" at bounding box center [34, 24] width 31 height 31
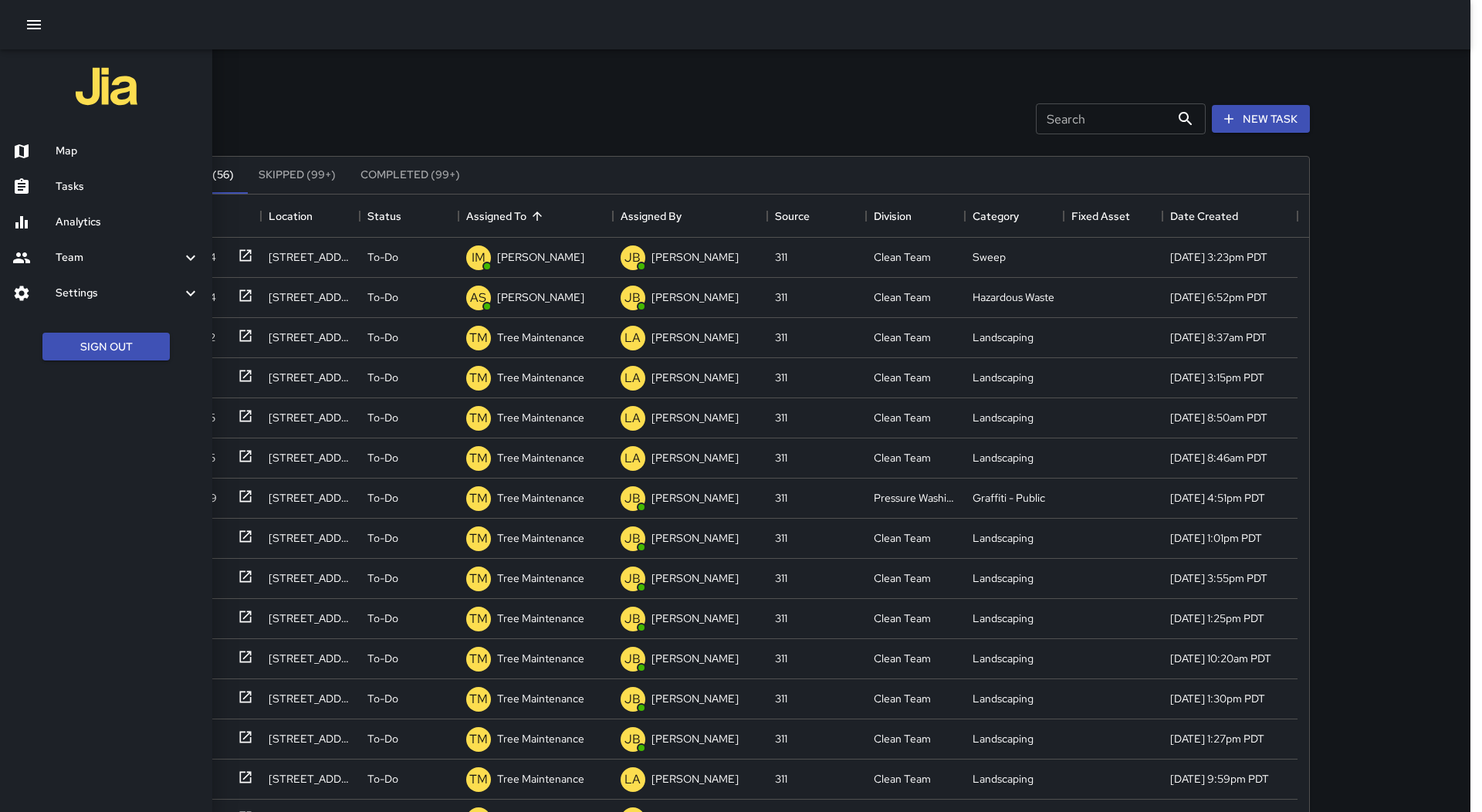
click at [95, 154] on h6 "Map" at bounding box center [128, 151] width 145 height 17
